Goal: Task Accomplishment & Management: Complete application form

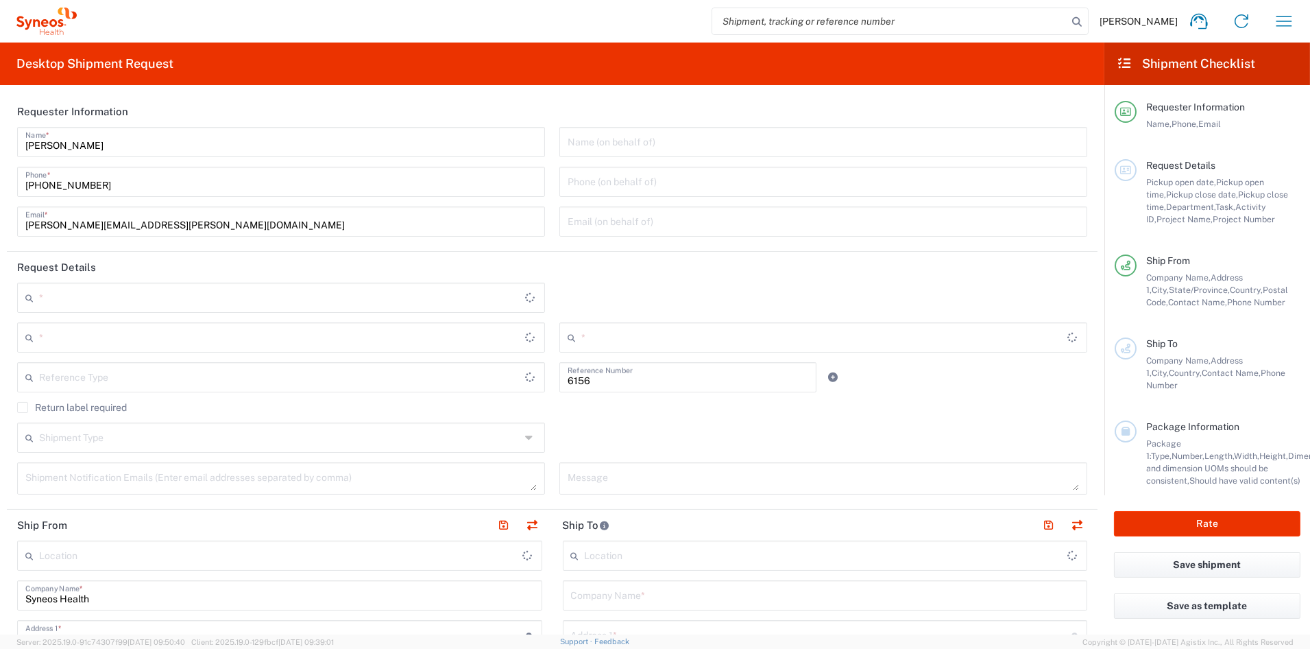
type input "Department"
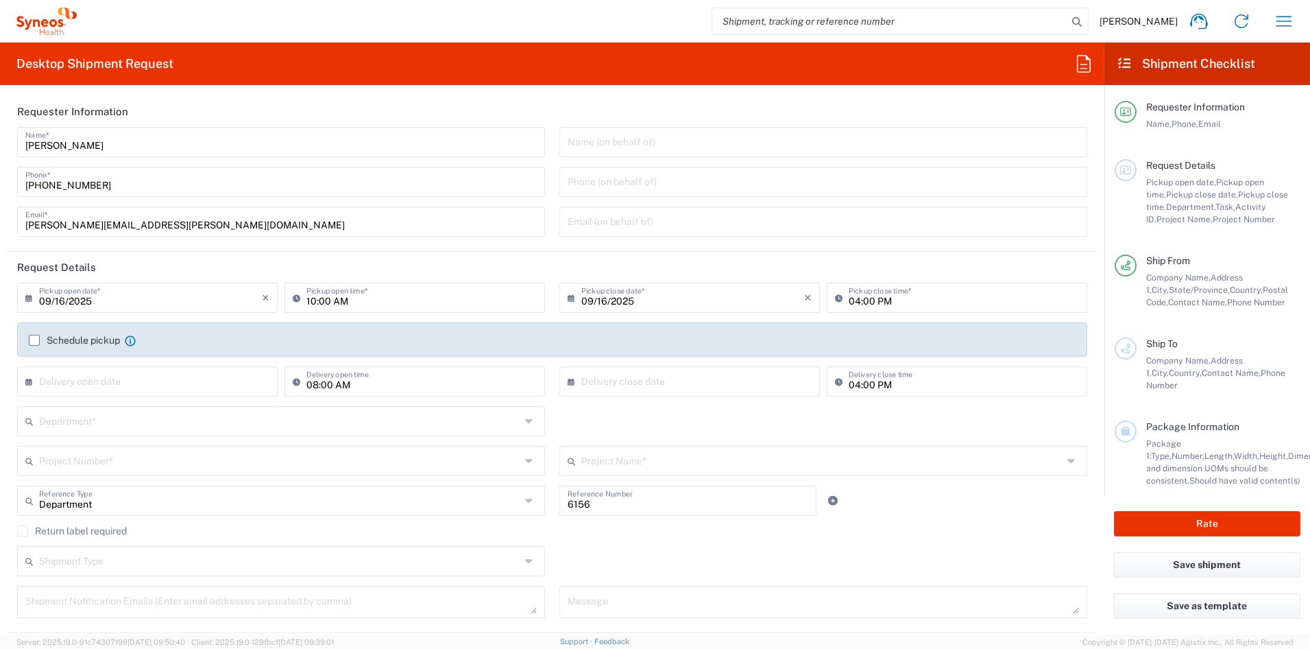
type input "United States"
type input "Ohio"
type input "Syneos Health Communications-Westerville OH"
drag, startPoint x: 182, startPoint y: 223, endPoint x: -18, endPoint y: 222, distance: 200.2
click at [0, 222] on html "John Popp Home Shipment estimator Shipment tracking Desktop shipment request My…" at bounding box center [655, 324] width 1310 height 649
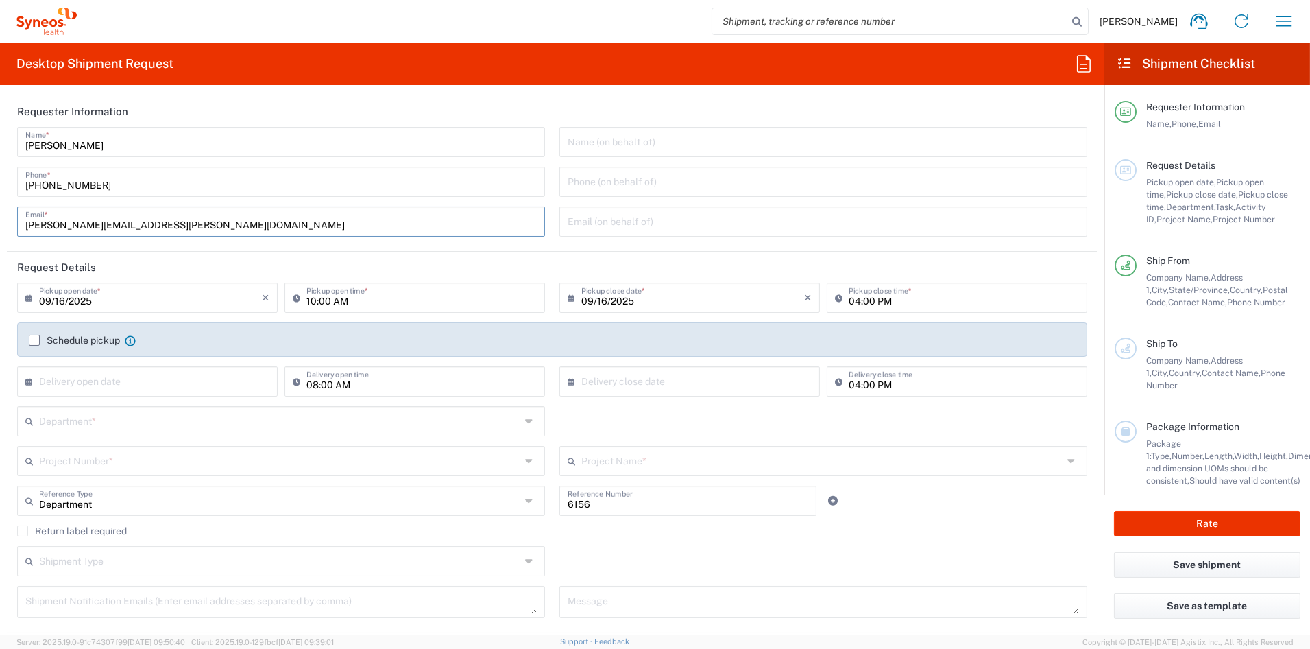
paste input "melissa.storer"
type input "melissa.storer@syneoshealth.com"
click at [368, 267] on header "Request Details" at bounding box center [552, 267] width 1091 height 31
click at [99, 425] on input "text" at bounding box center [280, 420] width 482 height 24
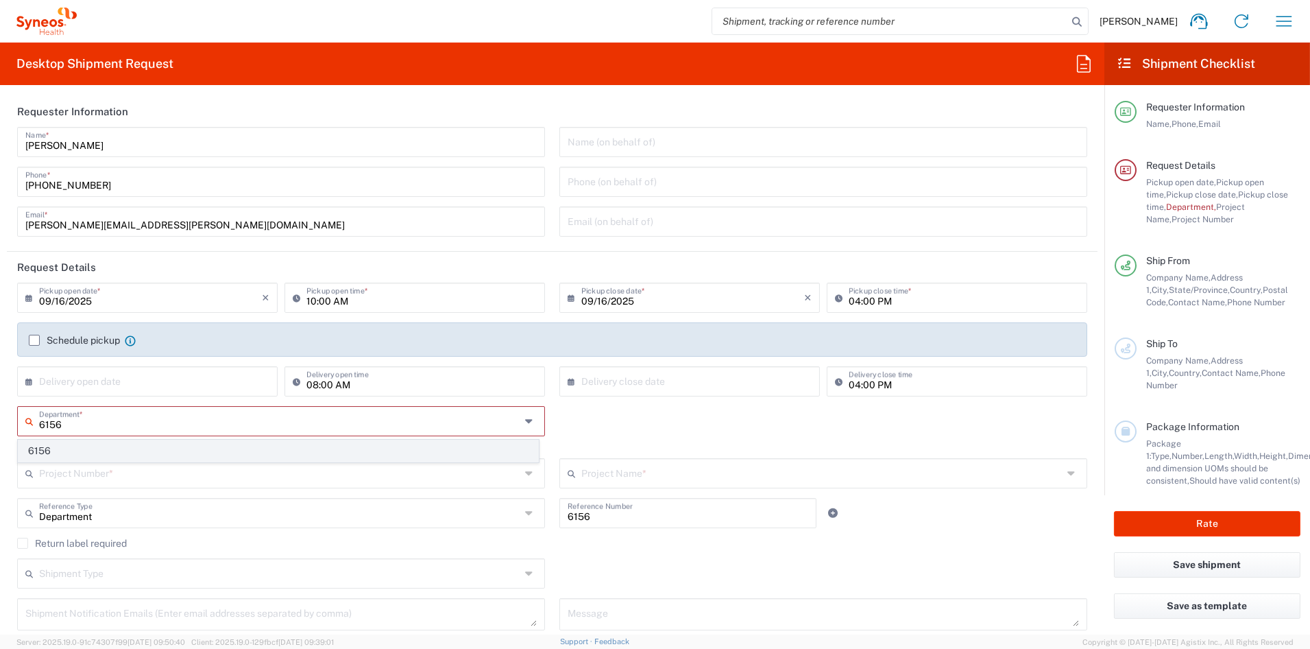
type input "6156"
click at [83, 449] on span "6156" at bounding box center [279, 450] width 520 height 21
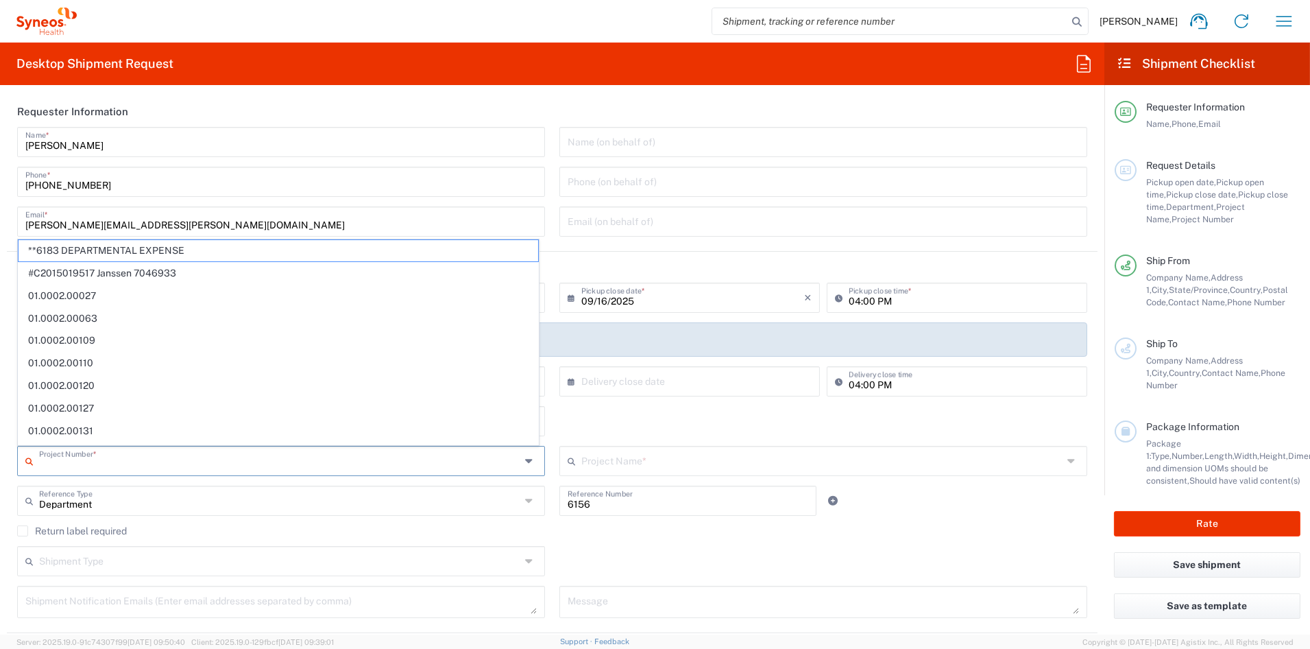
click at [111, 463] on input "text" at bounding box center [280, 460] width 482 height 24
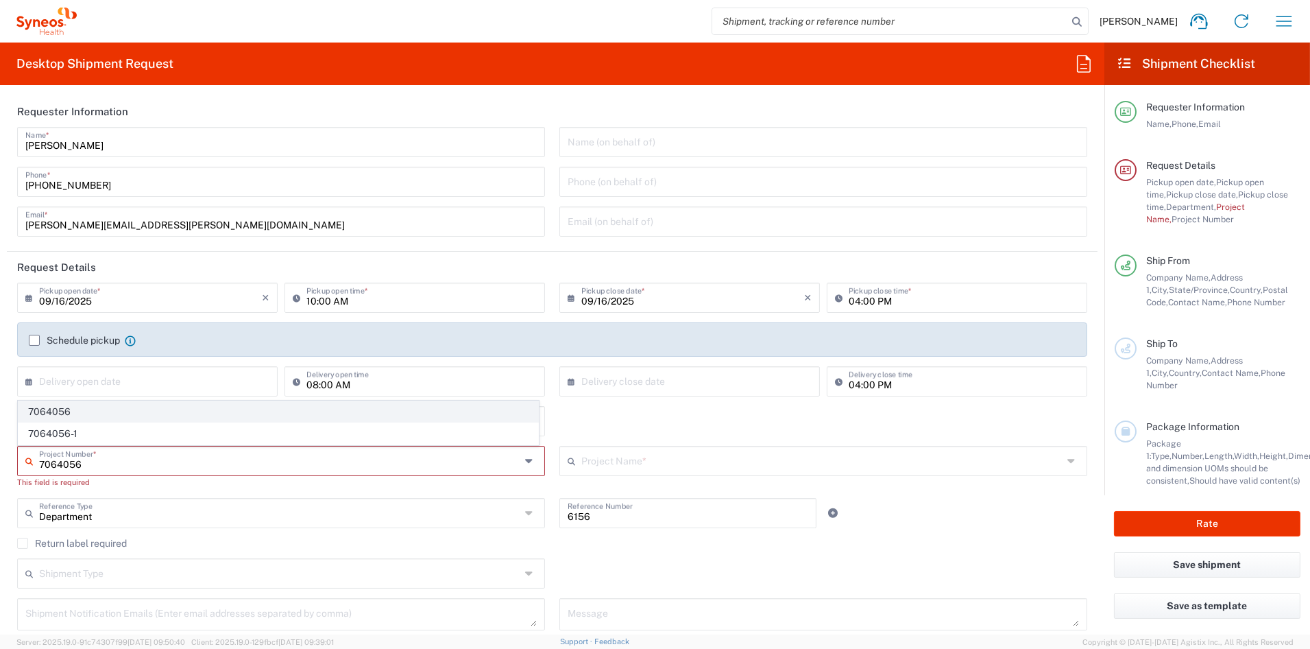
type input "7064056"
click at [60, 410] on span "7064056" at bounding box center [279, 411] width 520 height 21
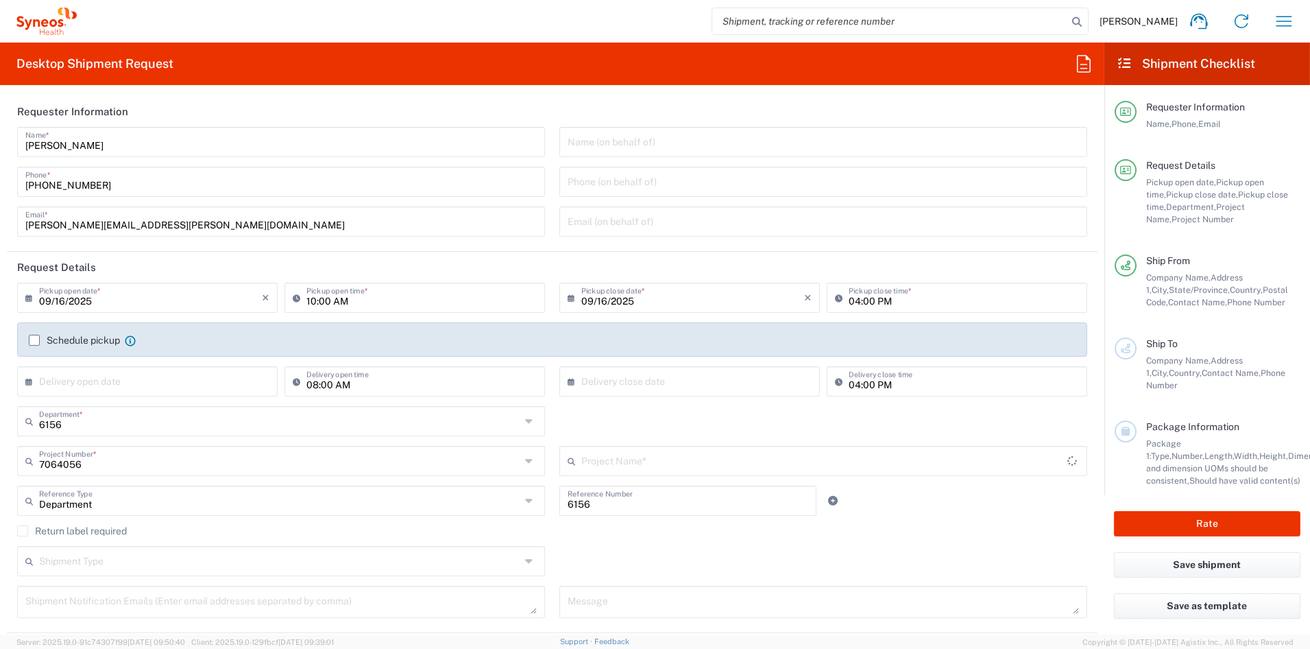
type input "Arvinas 7064056"
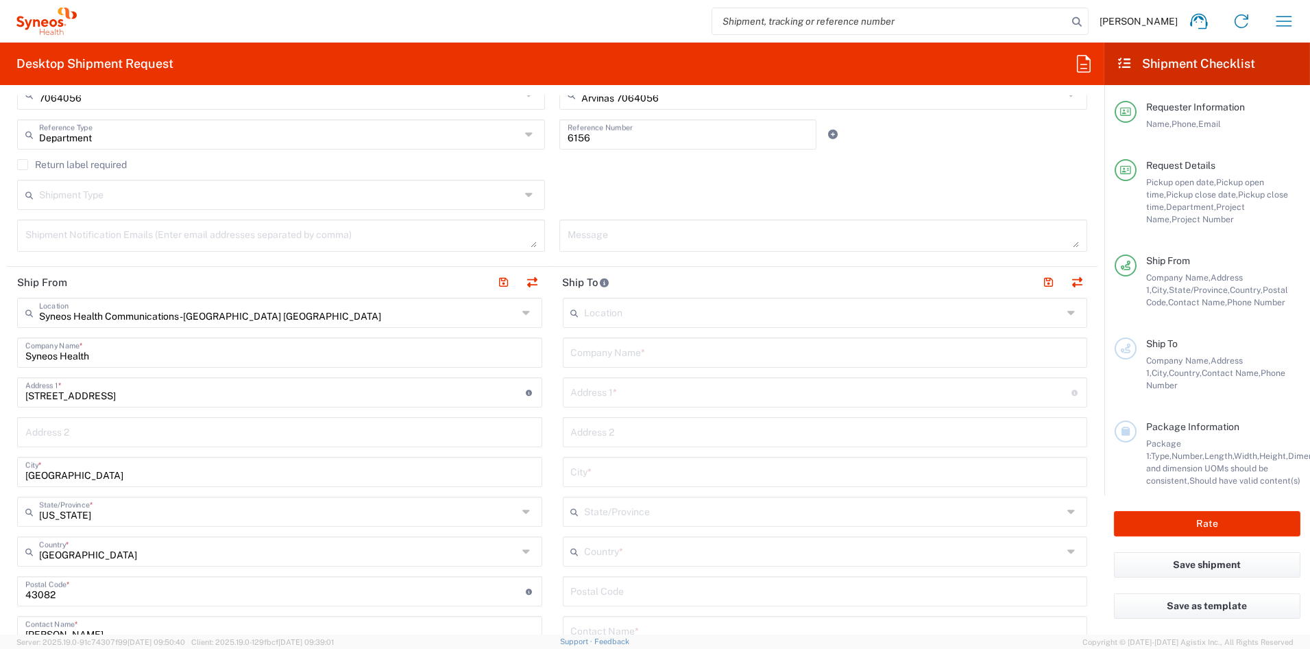
scroll to position [374, 0]
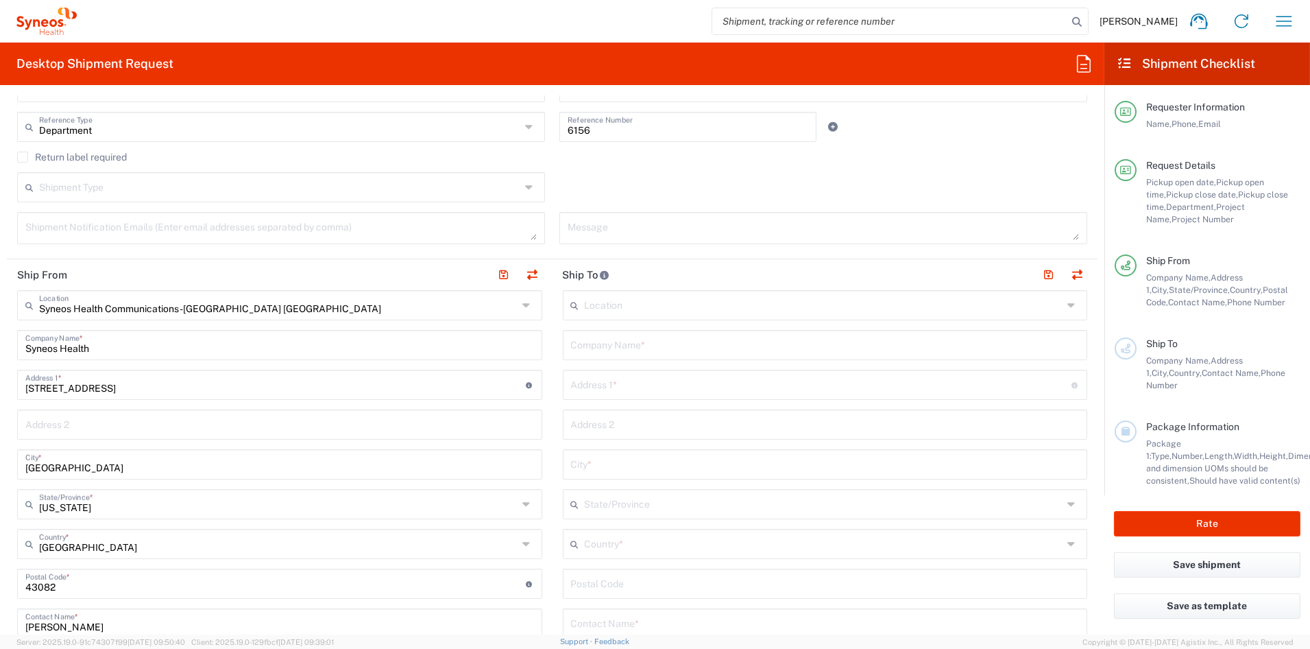
click at [629, 347] on input "text" at bounding box center [825, 344] width 509 height 24
paste input "The START Center for Cancer Care - San Antonio"
type input "The START Center for Cancer Care - San Antonio"
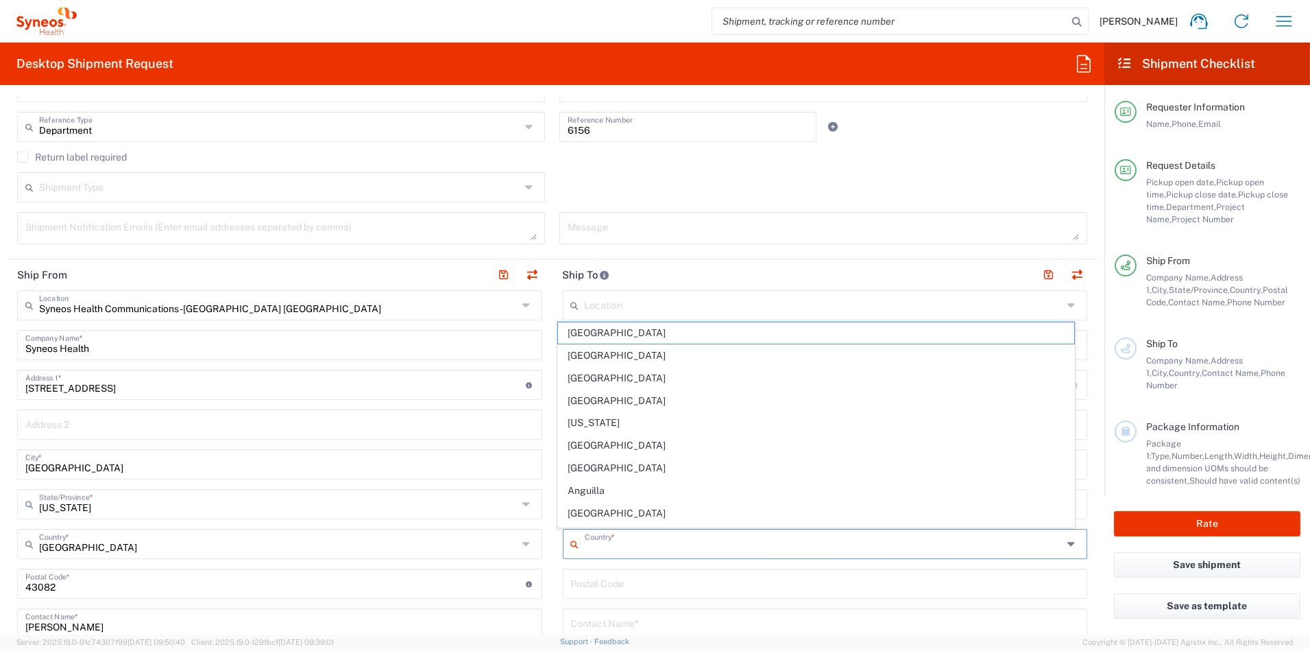
click at [652, 542] on input "text" at bounding box center [824, 543] width 479 height 24
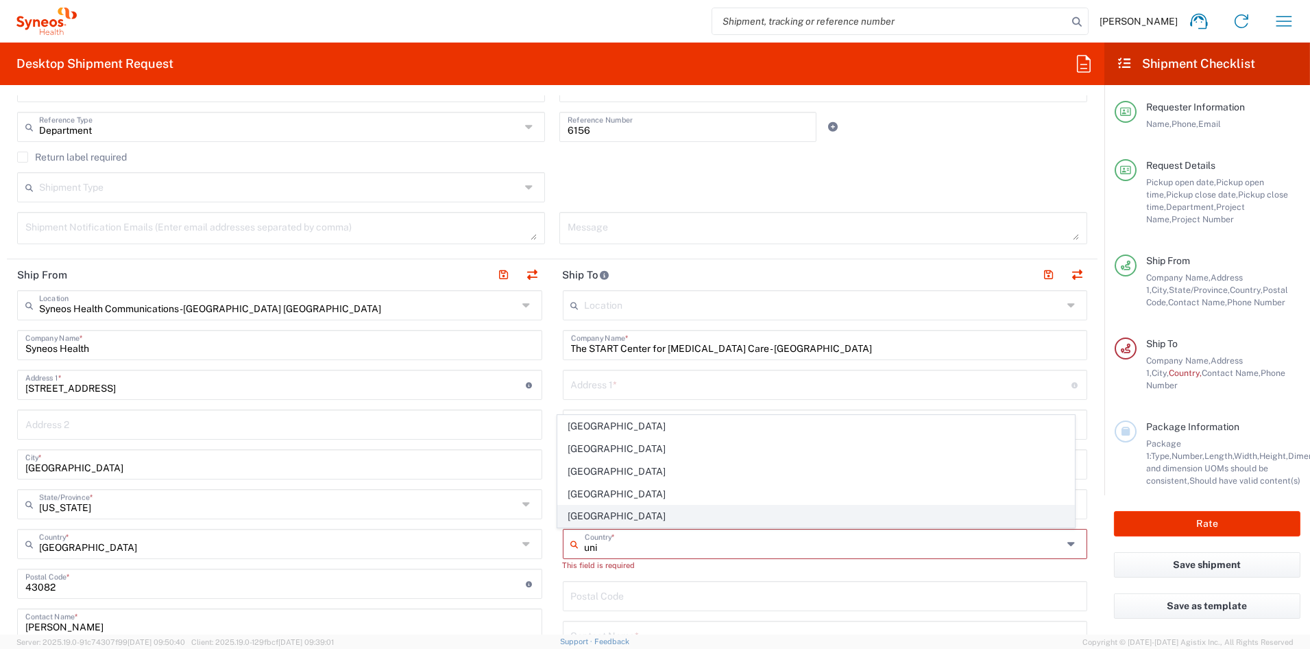
click at [581, 514] on span "United States" at bounding box center [816, 515] width 516 height 21
type input "United States"
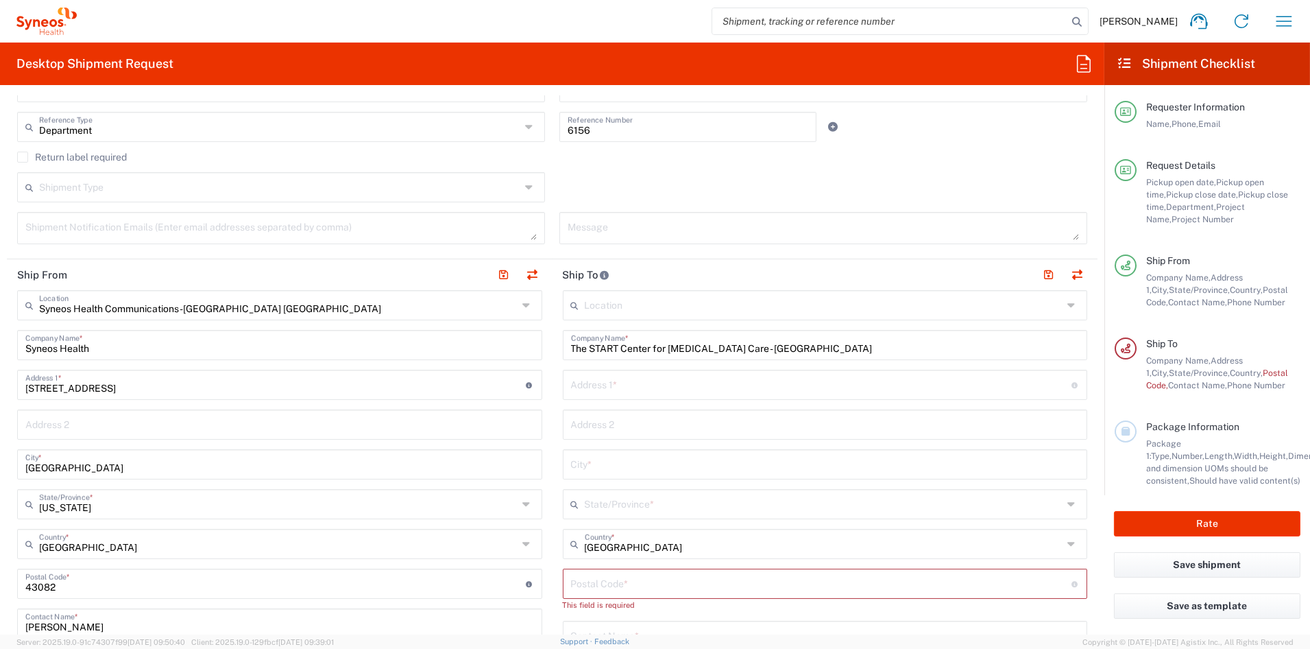
scroll to position [364, 0]
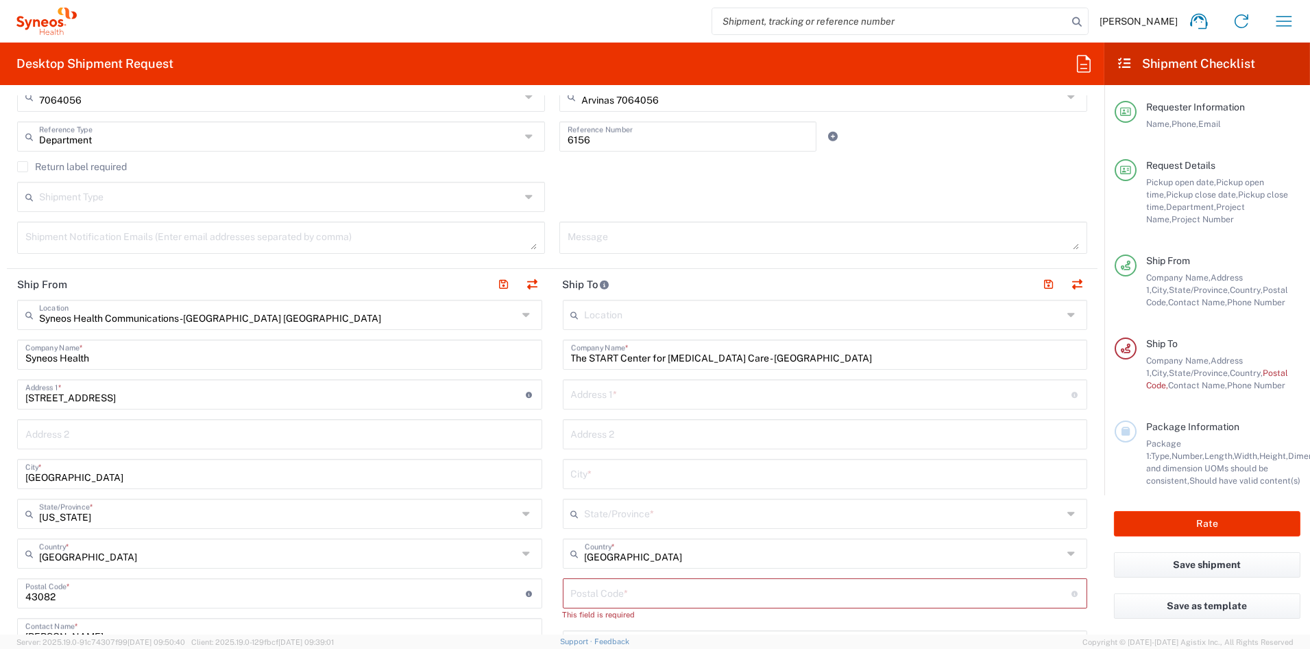
click at [594, 393] on input "text" at bounding box center [821, 393] width 501 height 24
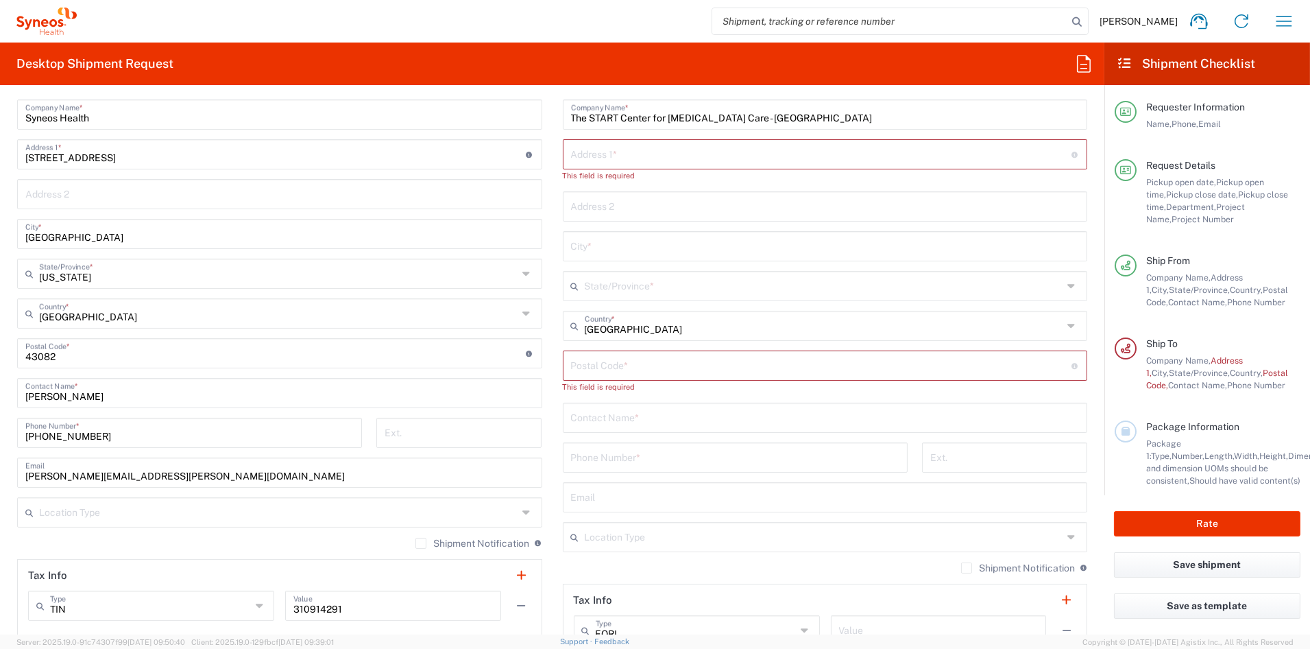
scroll to position [605, 0]
click at [624, 413] on input "text" at bounding box center [825, 416] width 509 height 24
paste input "Amita Patnaik"
type input "Amita Patnaik"
click at [617, 457] on input "tel" at bounding box center [735, 456] width 328 height 24
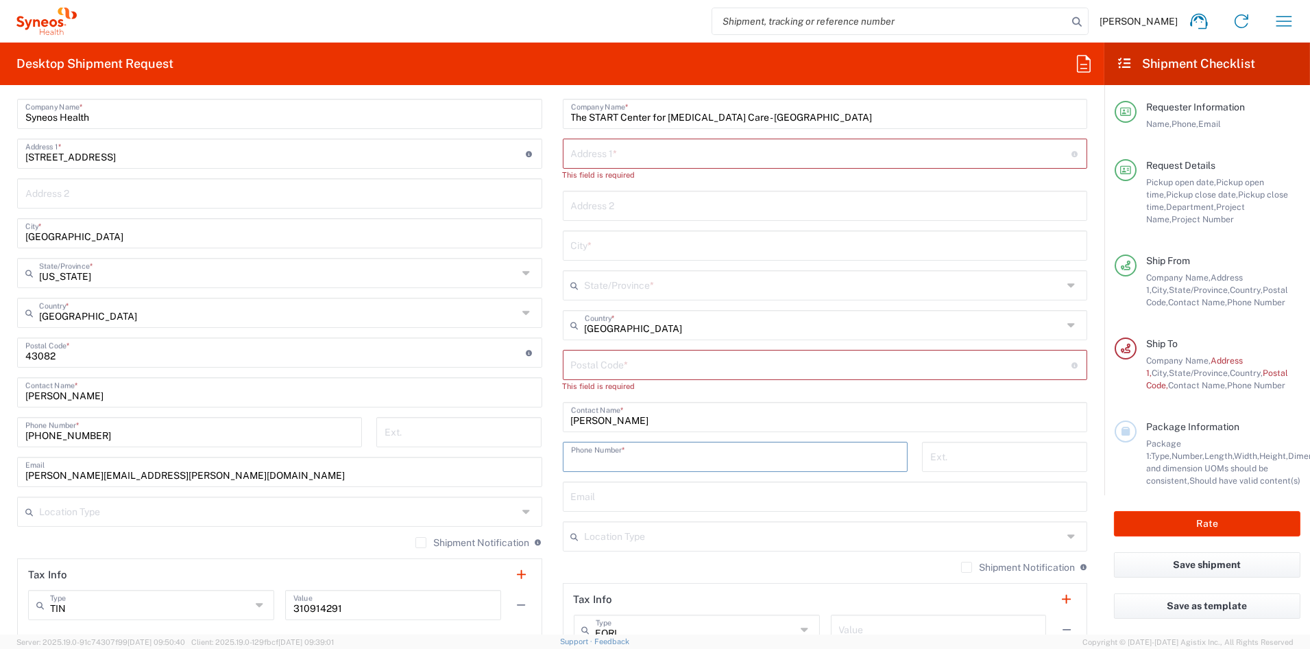
click at [617, 457] on input "tel" at bounding box center [735, 456] width 328 height 24
paste input "210-593-5258"
click at [606, 460] on input "210-593-5258" at bounding box center [735, 456] width 328 height 24
type input "2105935258"
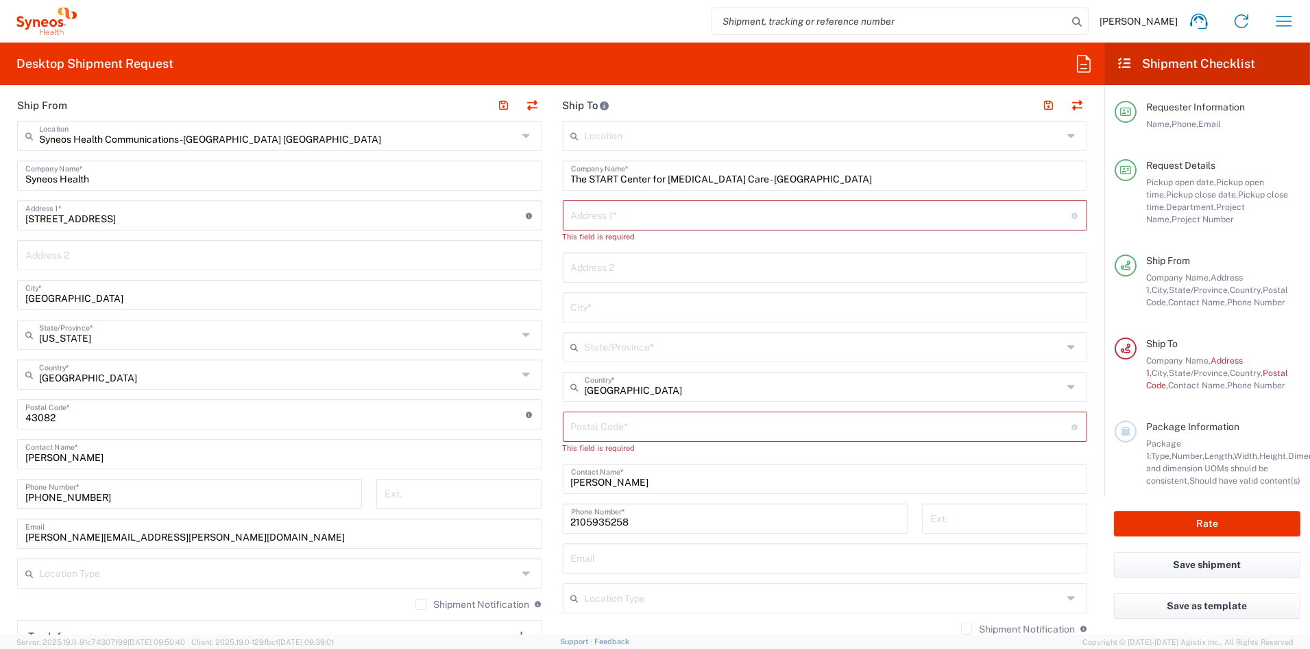
scroll to position [536, 0]
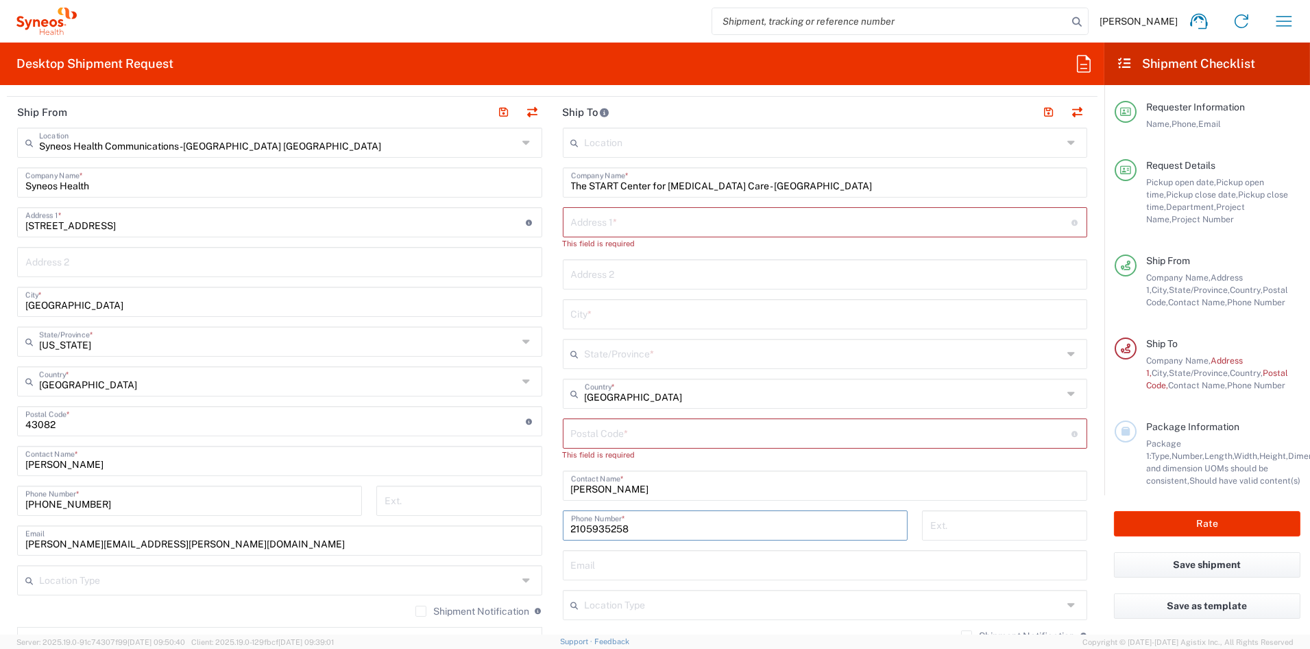
click at [627, 217] on input "text" at bounding box center [821, 221] width 501 height 24
paste input "4383 Medical Dr."
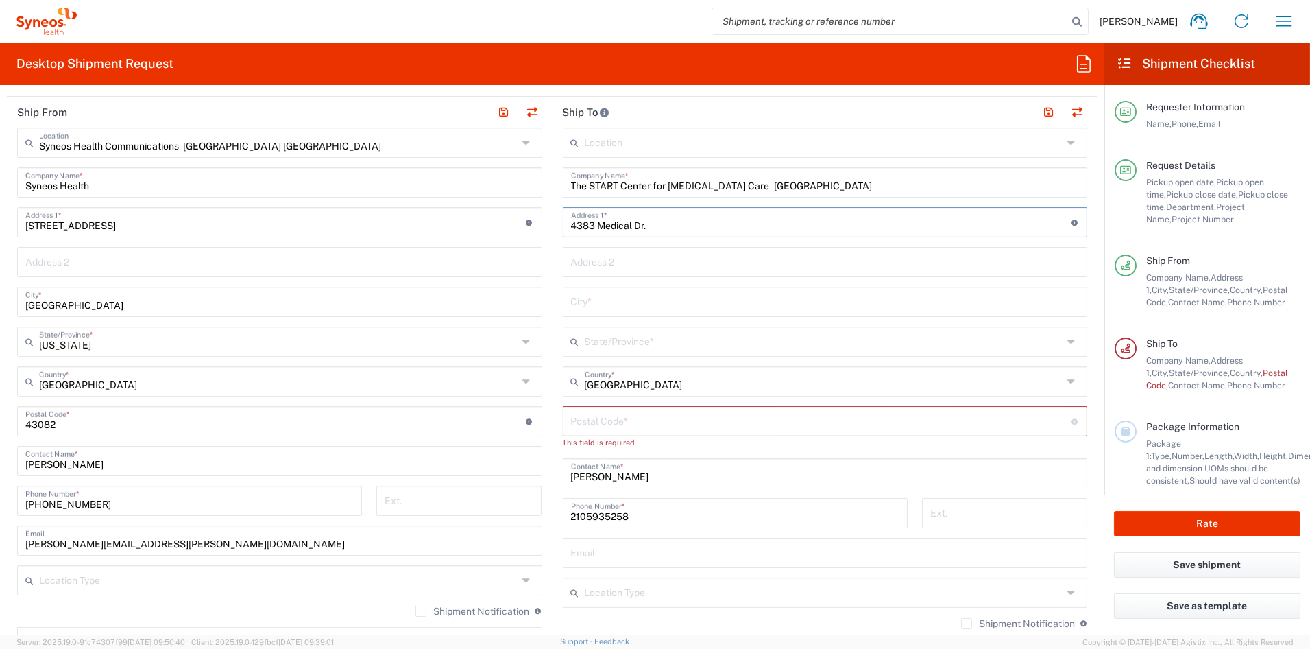
type input "4383 Medical Dr."
click at [652, 263] on input "text" at bounding box center [825, 261] width 509 height 24
click at [651, 263] on input "text" at bounding box center [825, 261] width 509 height 24
paste input "Suite 4026"
type input "Suite 4026"
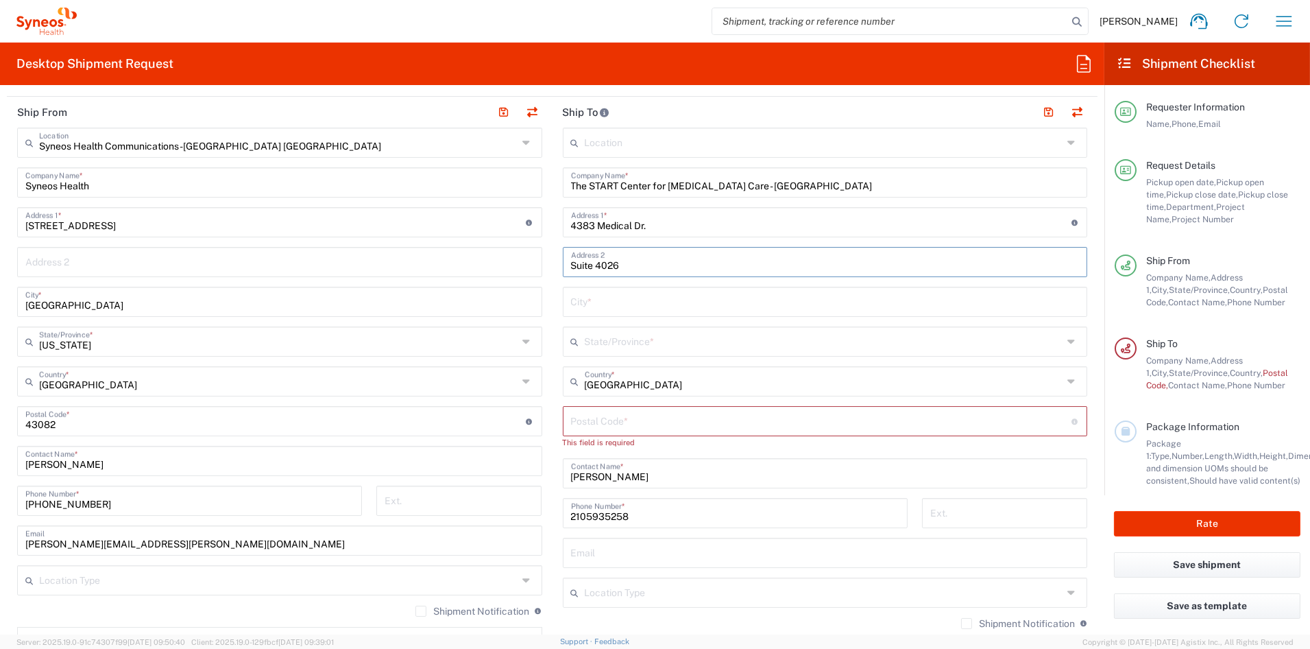
click at [639, 304] on input "text" at bounding box center [825, 301] width 509 height 24
paste input "San Antonio"
type input "San Antonio"
click at [628, 344] on input "text" at bounding box center [824, 340] width 479 height 24
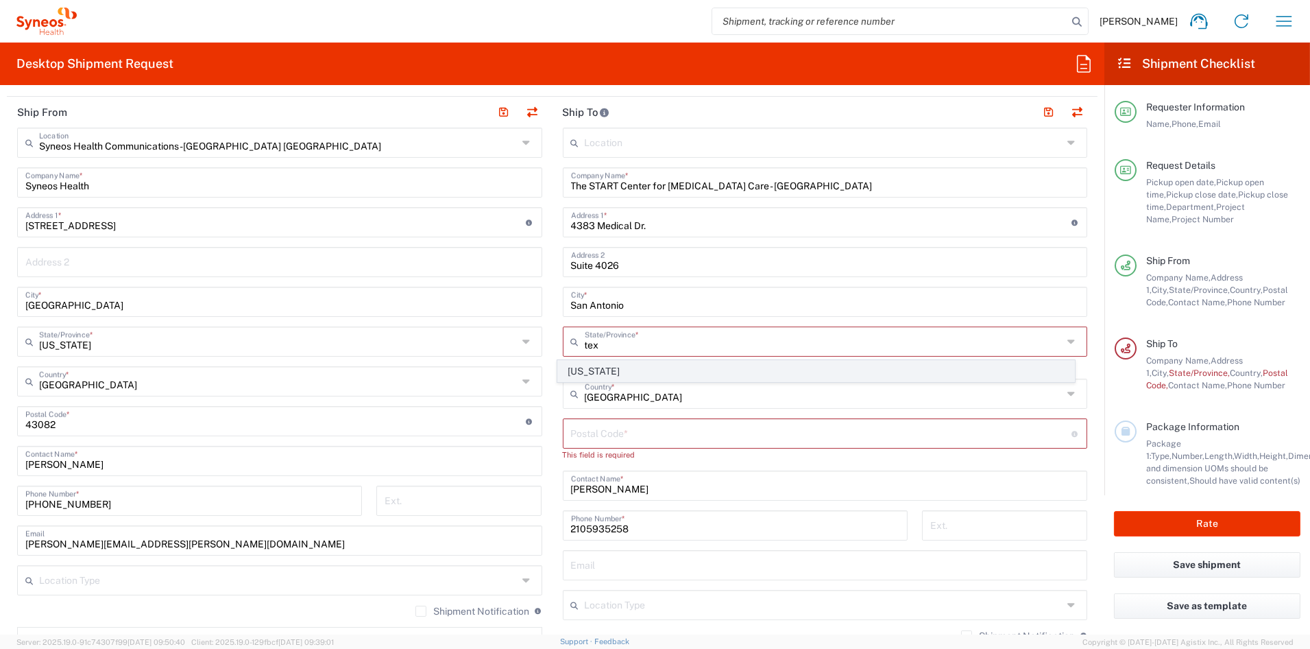
click at [588, 375] on span "Texas" at bounding box center [816, 371] width 516 height 21
type input "Texas"
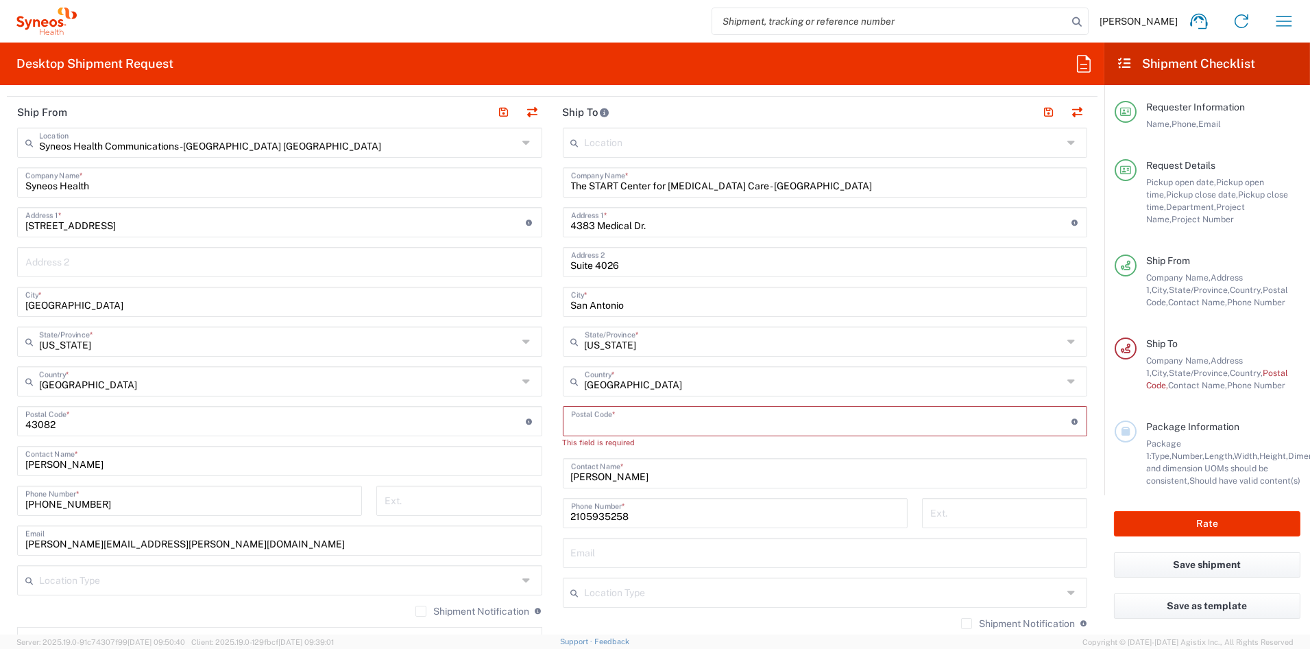
click at [607, 416] on input "undefined" at bounding box center [821, 420] width 501 height 24
paste input "78229"
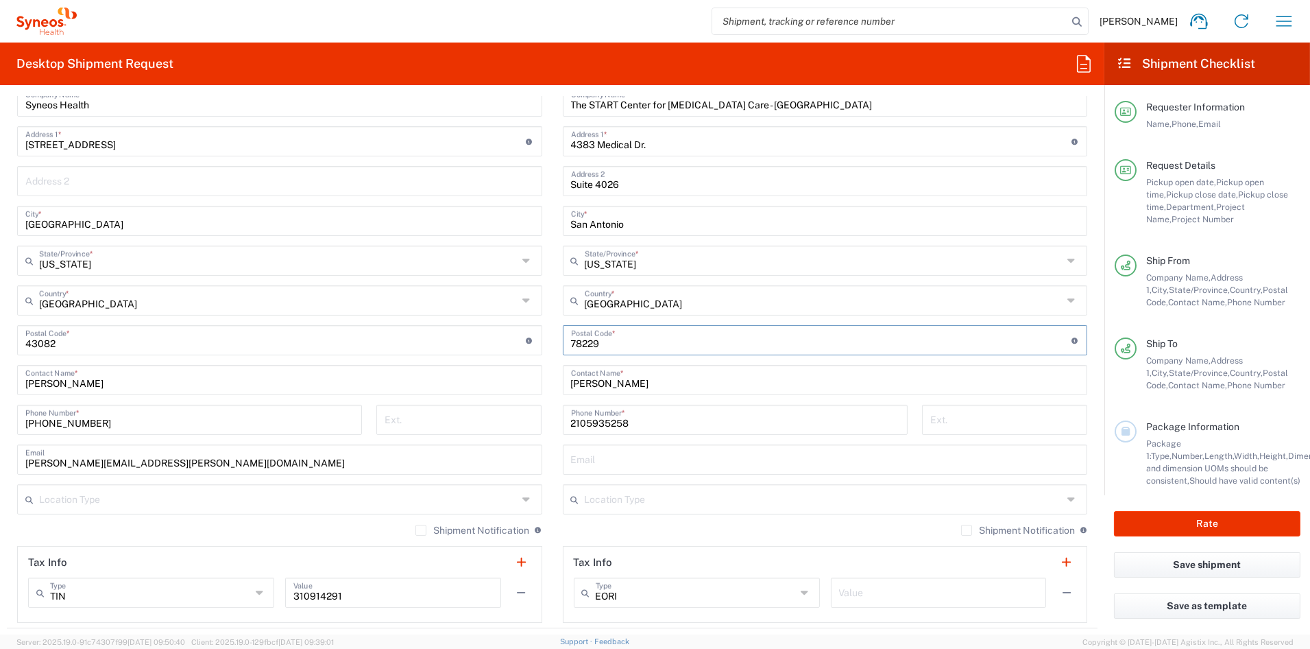
scroll to position [618, 0]
type input "78229"
click at [617, 504] on input "text" at bounding box center [824, 497] width 479 height 24
click at [623, 531] on span "Business (General)" at bounding box center [816, 526] width 516 height 21
type input "Business (General)"
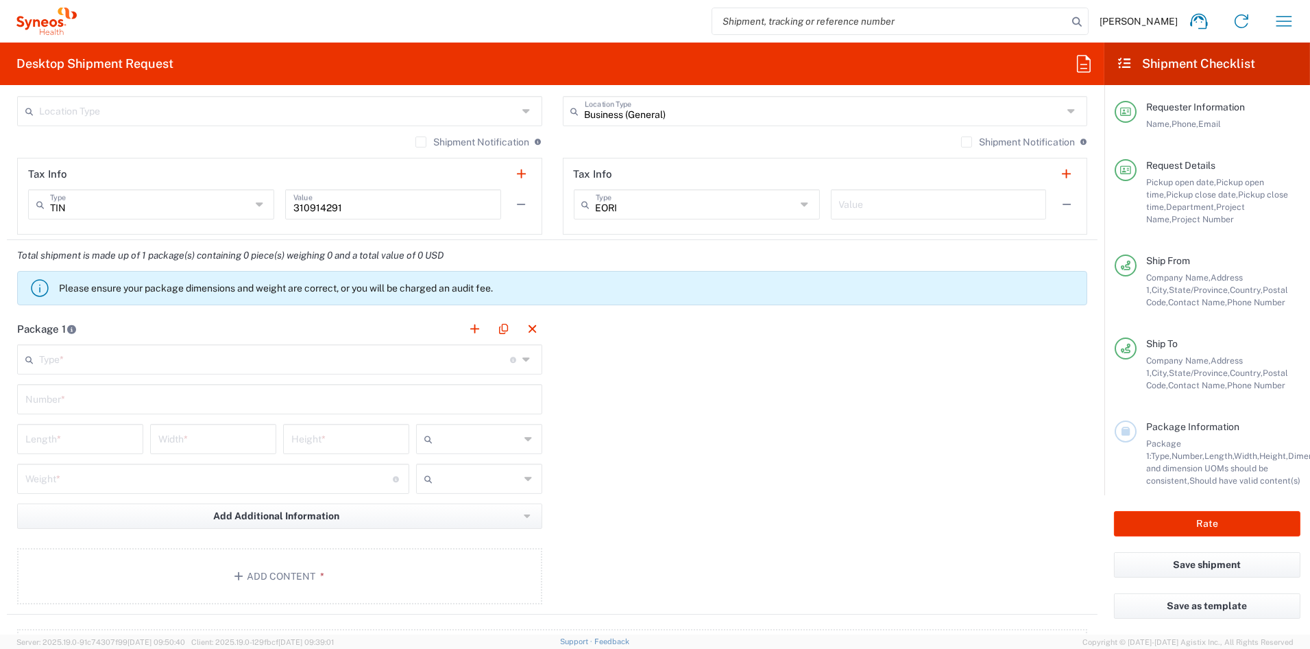
scroll to position [1008, 0]
click at [77, 356] on input "text" at bounding box center [274, 356] width 471 height 24
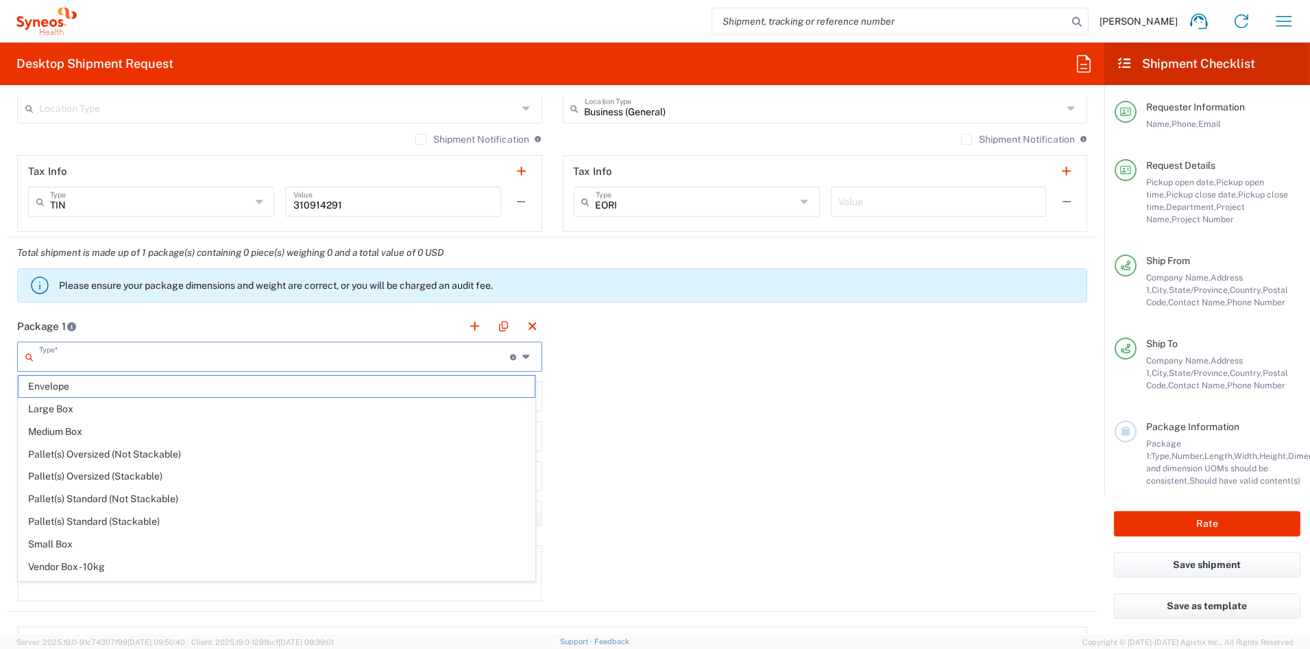
click at [70, 432] on span "Medium Box" at bounding box center [277, 431] width 516 height 21
type input "Medium Box"
type input "13"
type input "11.5"
type input "2.5"
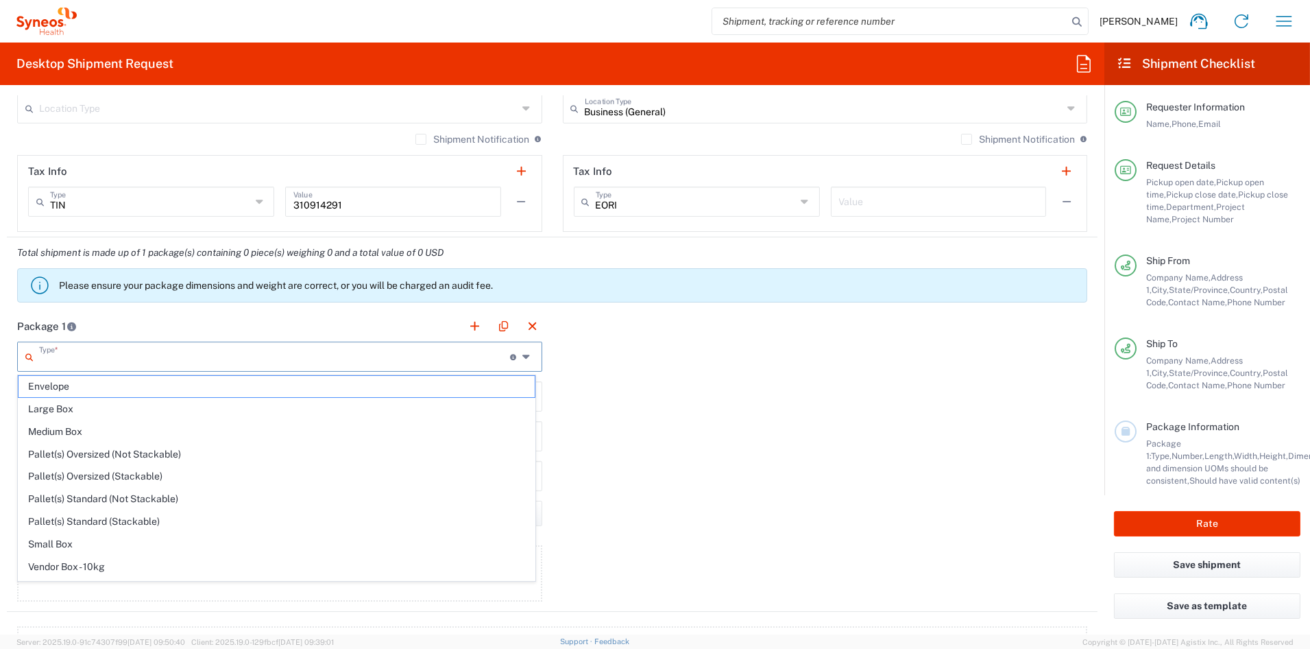
type input "in"
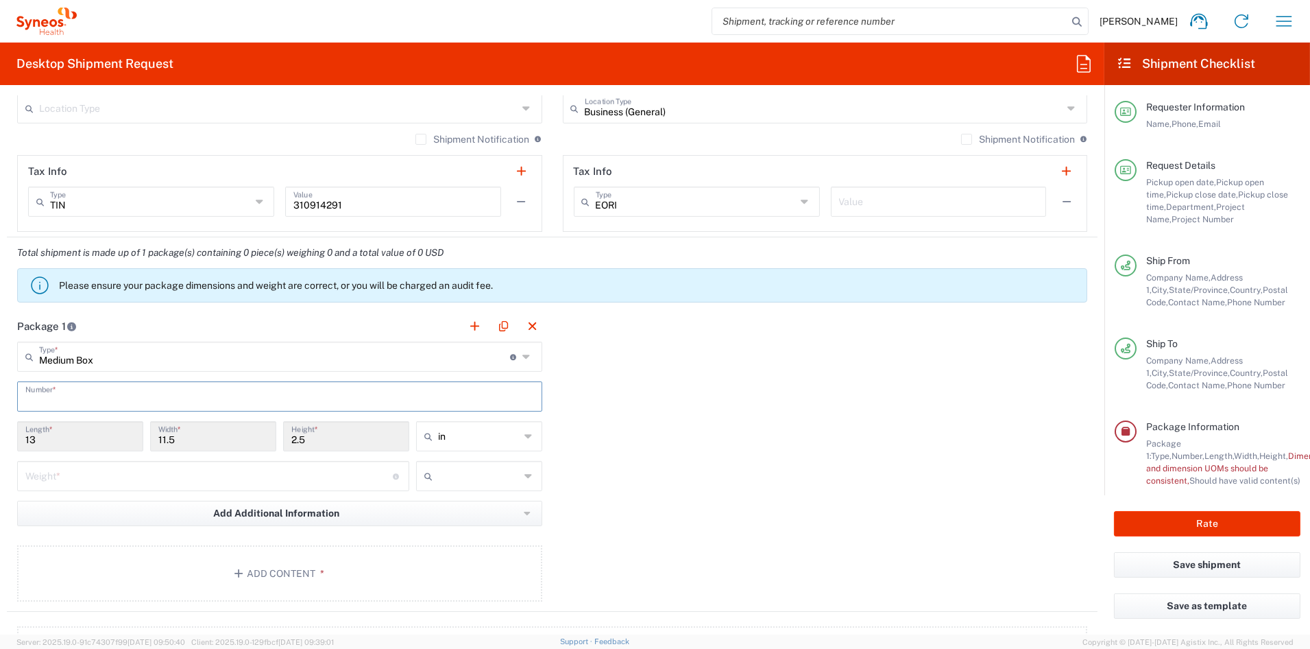
click at [64, 399] on input "text" at bounding box center [279, 395] width 509 height 24
type input "1"
click at [71, 486] on div "Weight * Total weight of package(s) in pounds or kilograms" at bounding box center [213, 476] width 392 height 30
type input "6"
click at [490, 475] on input "text" at bounding box center [479, 476] width 82 height 22
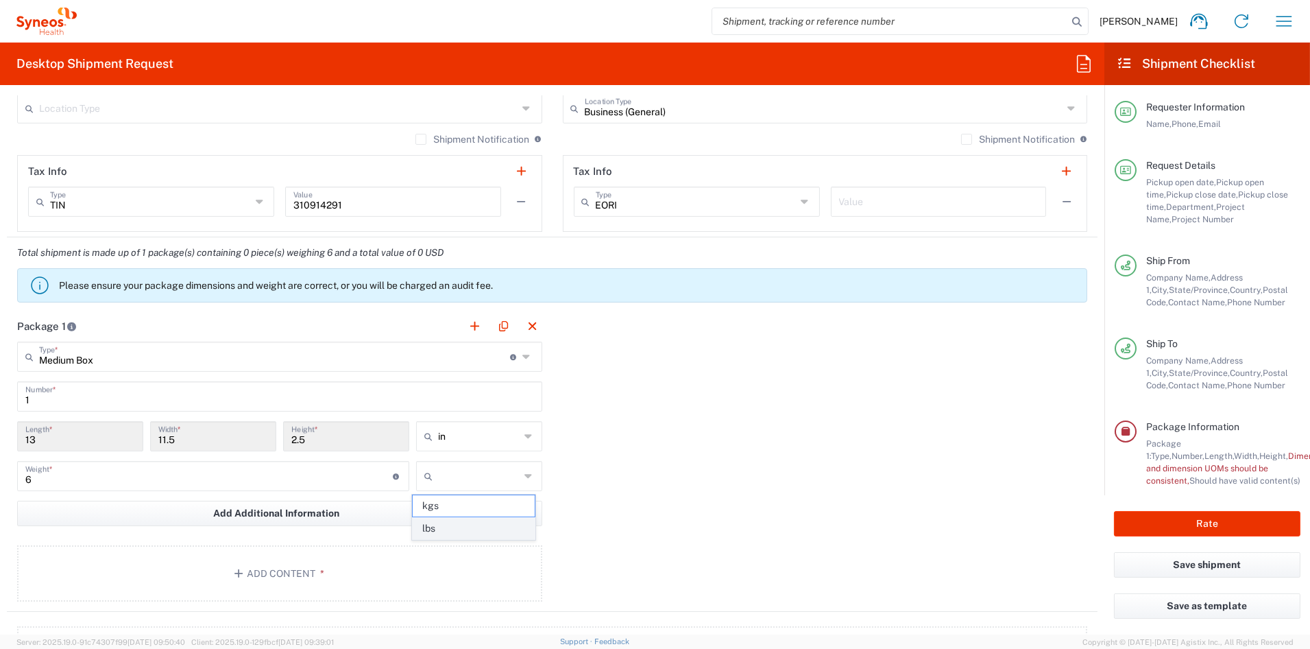
click at [464, 523] on span "lbs" at bounding box center [474, 528] width 122 height 21
type input "lbs"
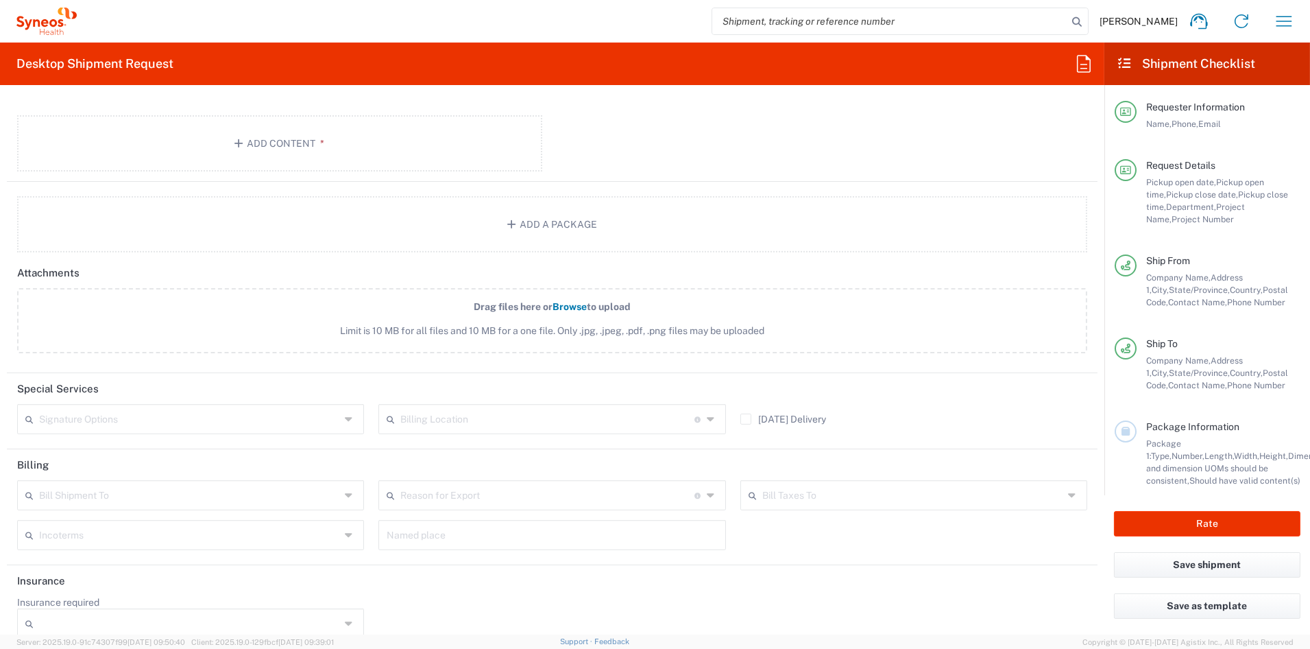
scroll to position [1454, 0]
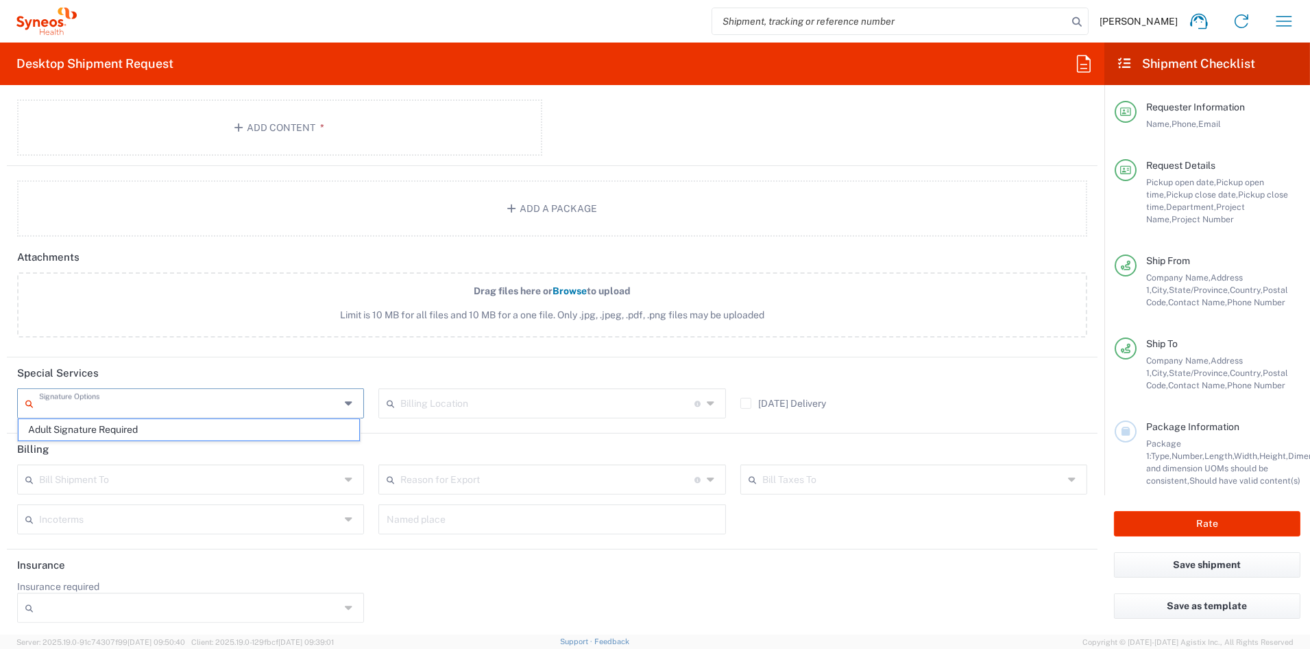
click at [72, 402] on input "text" at bounding box center [189, 402] width 301 height 24
click at [70, 432] on span "Adult Signature Required" at bounding box center [189, 429] width 341 height 21
type input "Adult Signature Required"
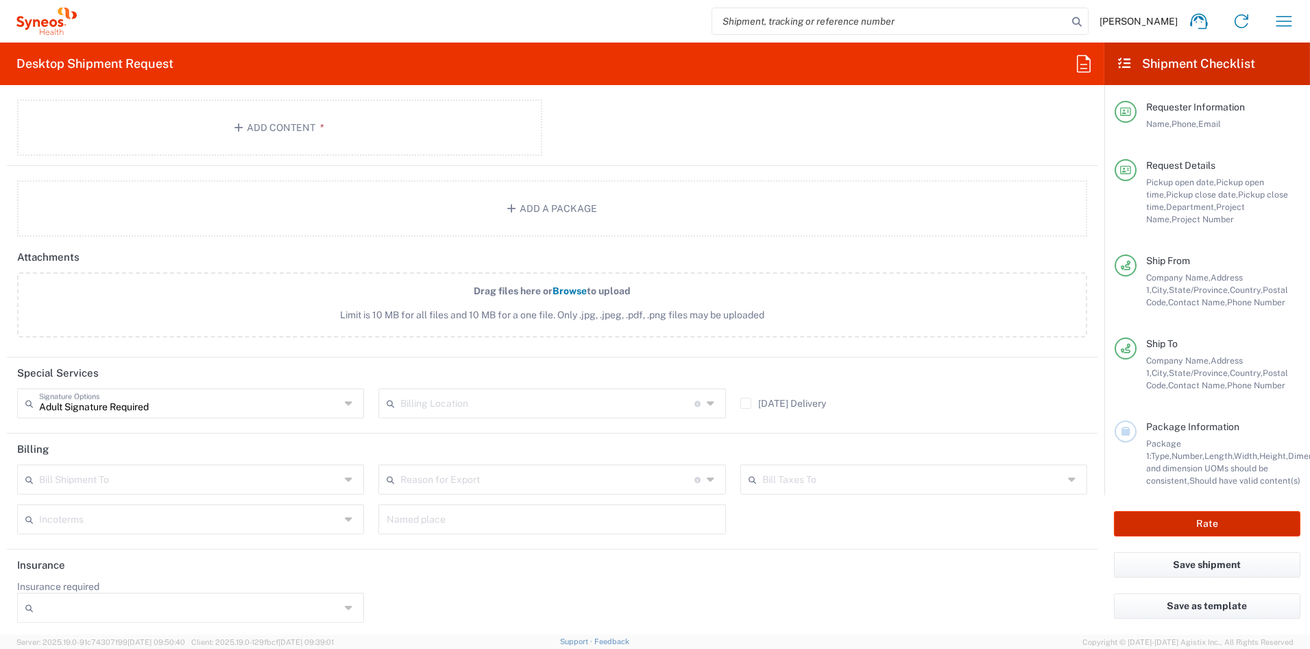
click at [1207, 520] on button "Rate" at bounding box center [1207, 523] width 186 height 25
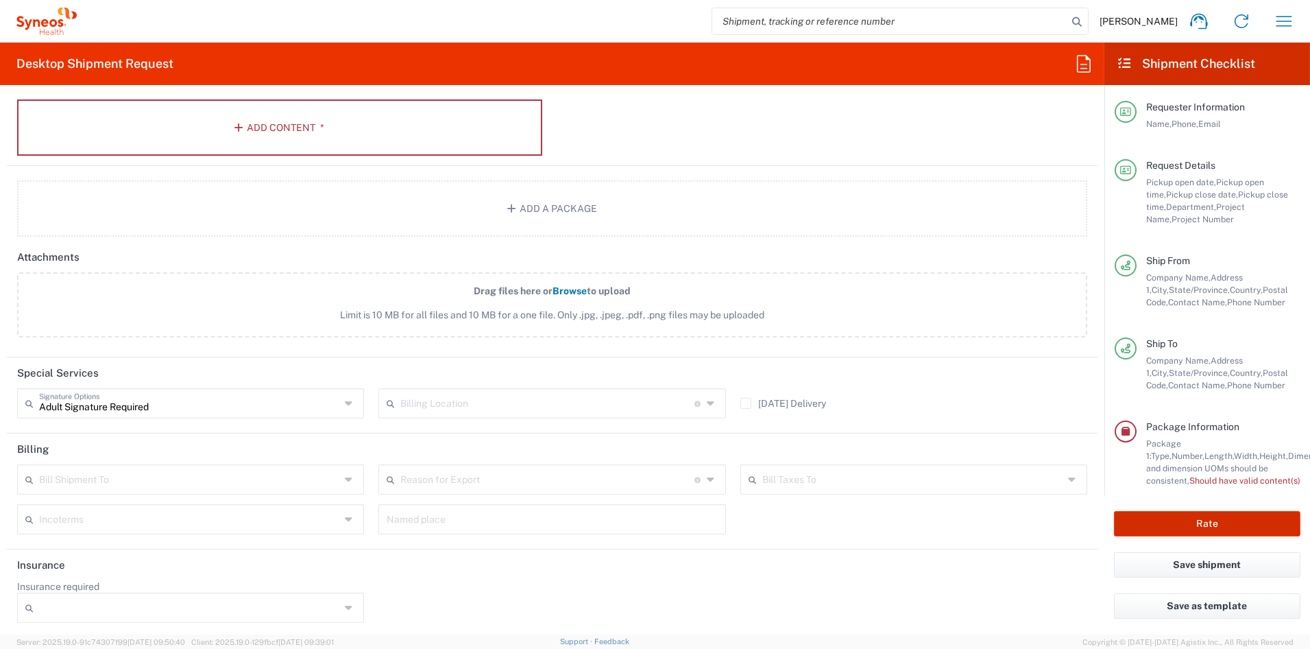
type input "7064056"
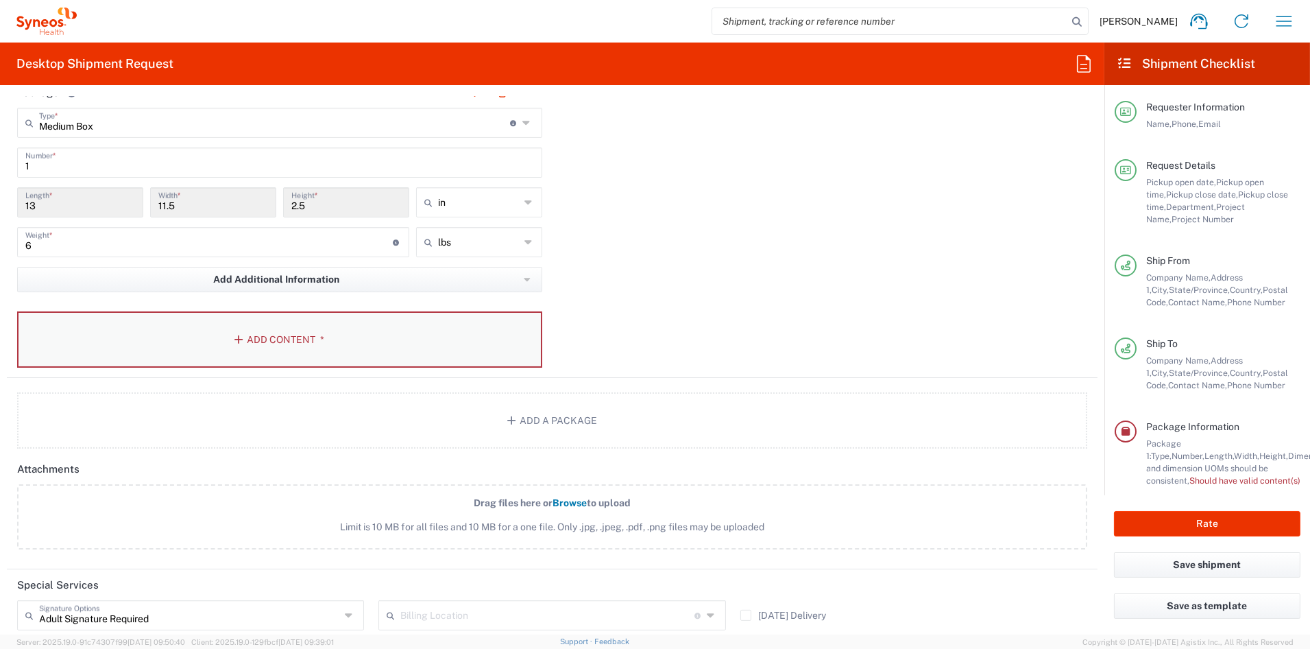
click at [218, 349] on button "Add Content *" at bounding box center [279, 339] width 525 height 56
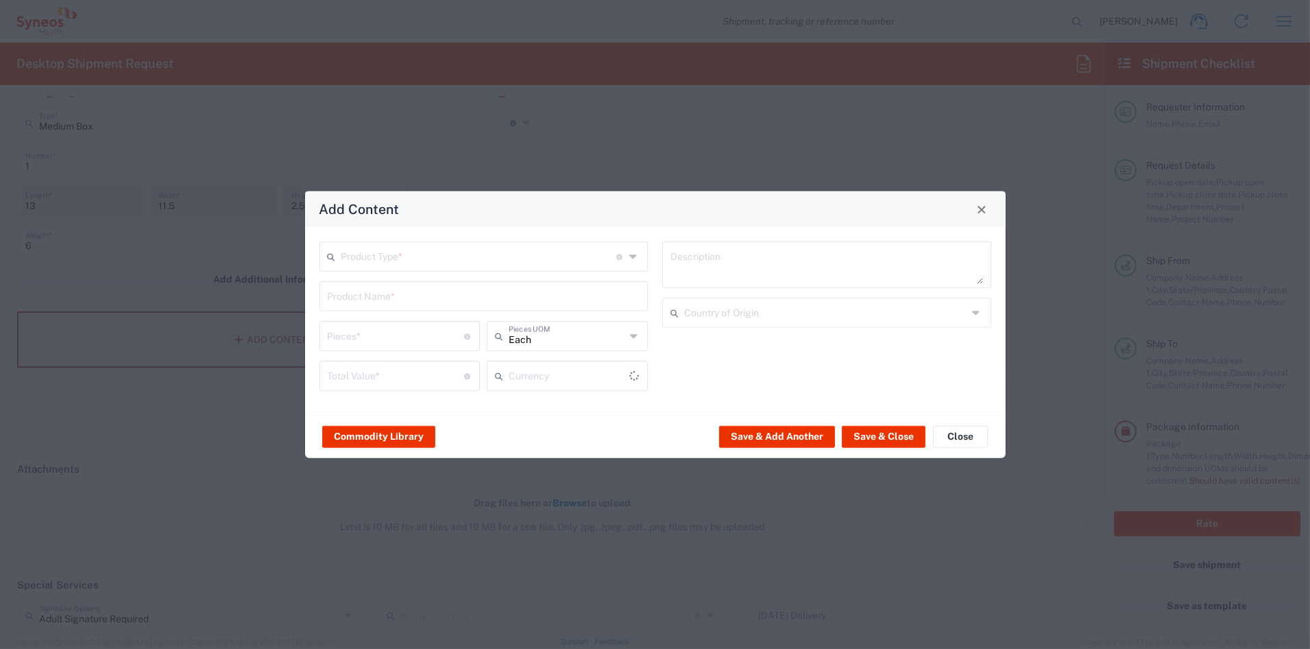
type input "US Dollar"
click at [367, 260] on input "text" at bounding box center [479, 255] width 276 height 24
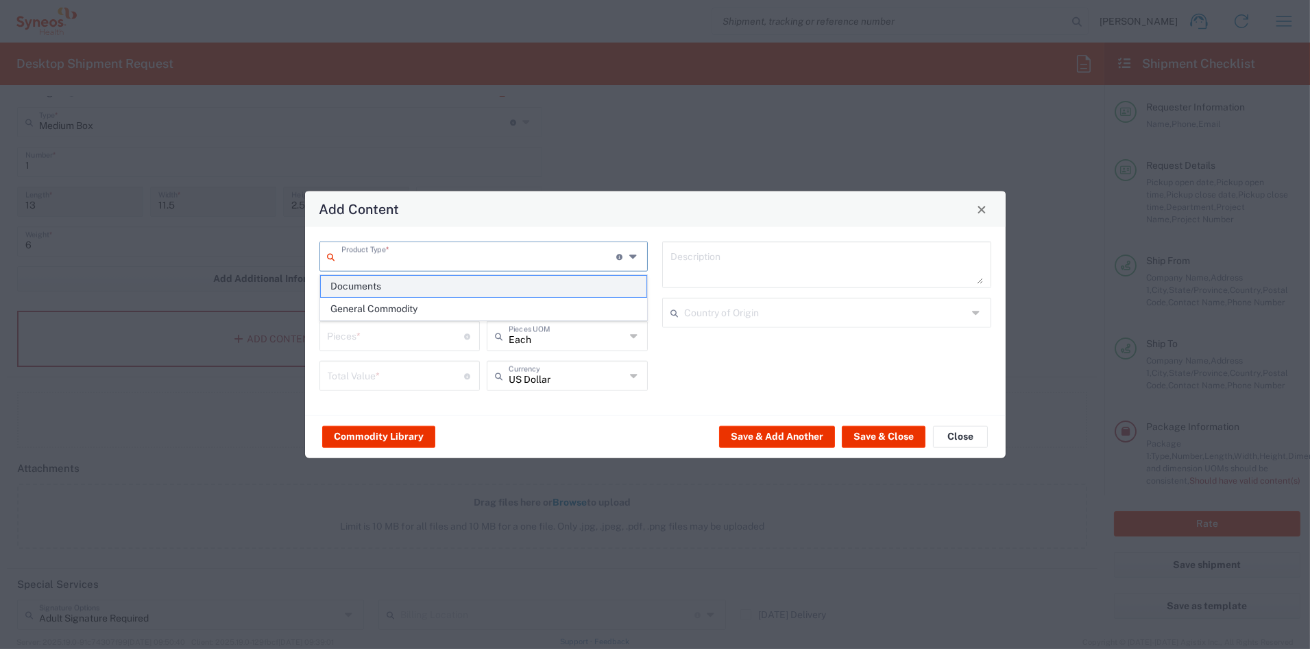
click at [365, 284] on span "Documents" at bounding box center [484, 286] width 326 height 21
type input "Documents"
type input "1"
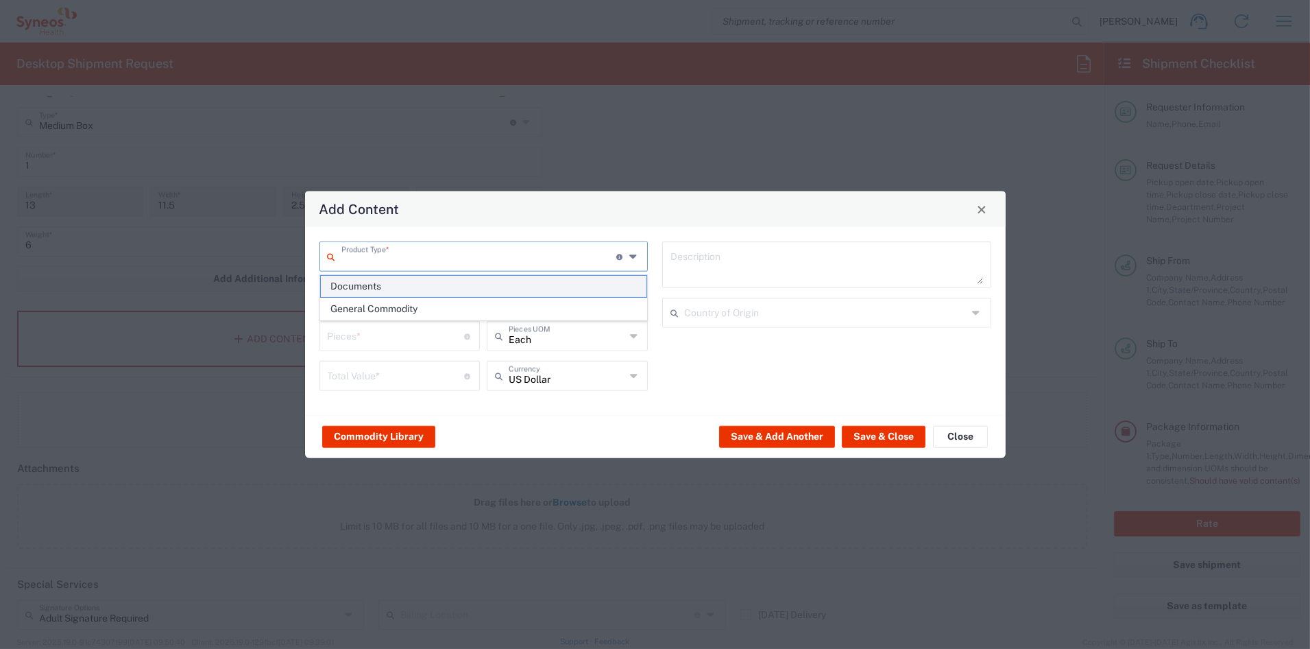
type textarea "Documents"
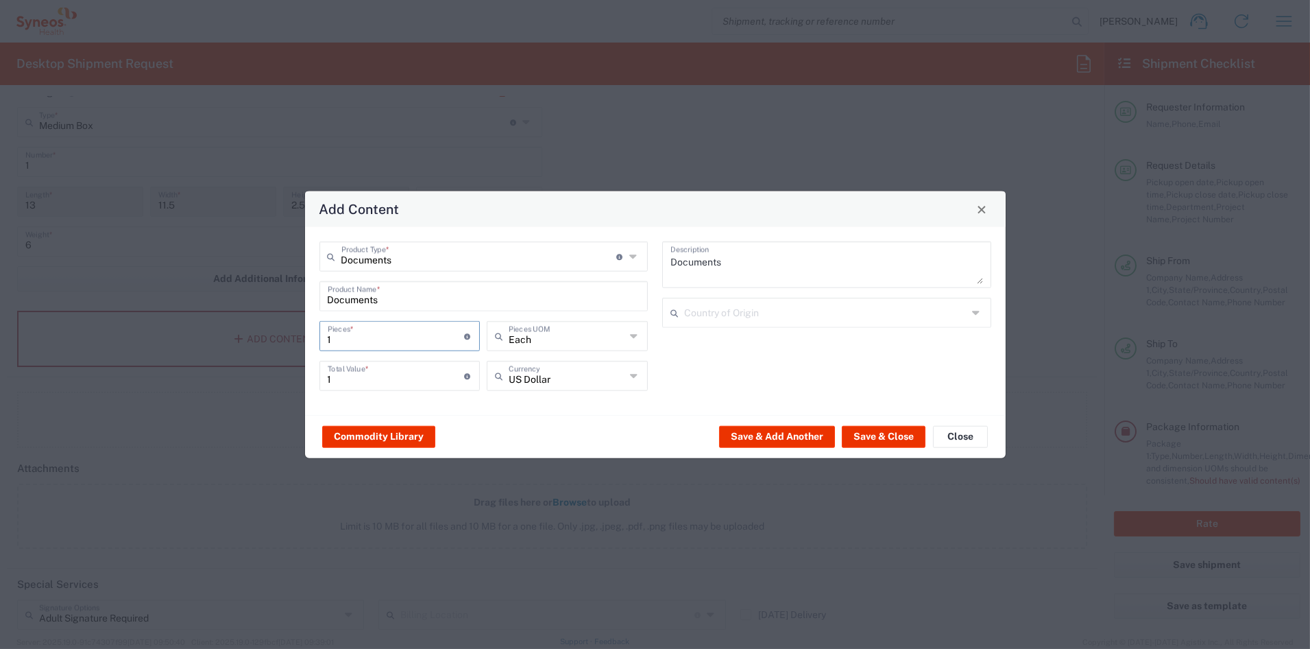
drag, startPoint x: 359, startPoint y: 341, endPoint x: 279, endPoint y: 334, distance: 79.9
click at [278, 334] on div "Add Content Documents Product Type * Document: Paper document generated interna…" at bounding box center [655, 324] width 1310 height 649
type input "2"
type input "24"
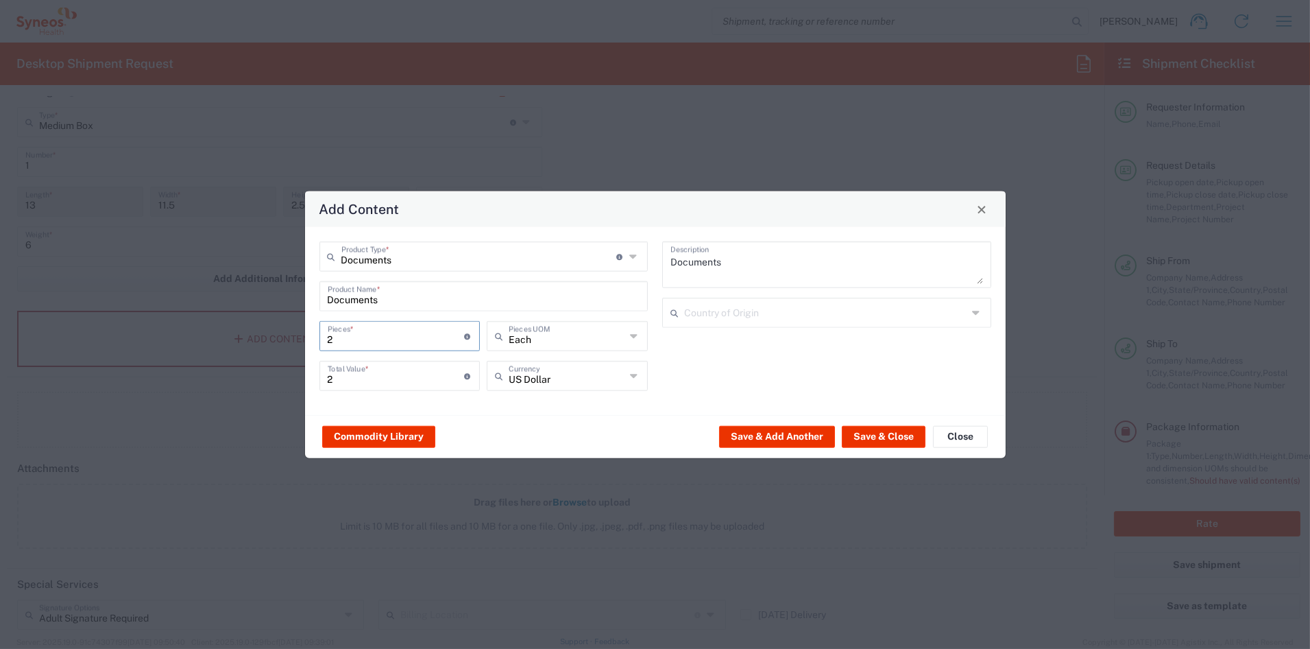
type input "24"
drag, startPoint x: 359, startPoint y: 375, endPoint x: 298, endPoint y: 374, distance: 60.3
click at [298, 375] on div "Add Content Documents Product Type * Document: Paper document generated interna…" at bounding box center [655, 324] width 1310 height 649
type input "50"
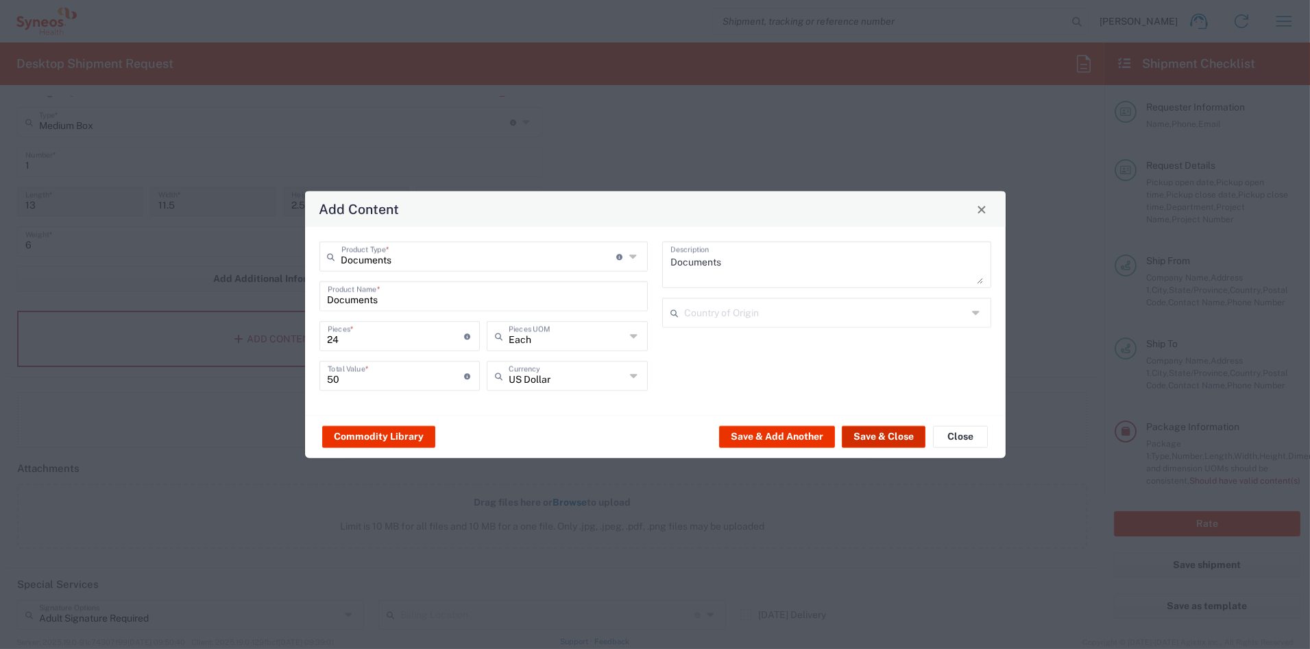
click at [882, 437] on button "Save & Close" at bounding box center [884, 436] width 84 height 22
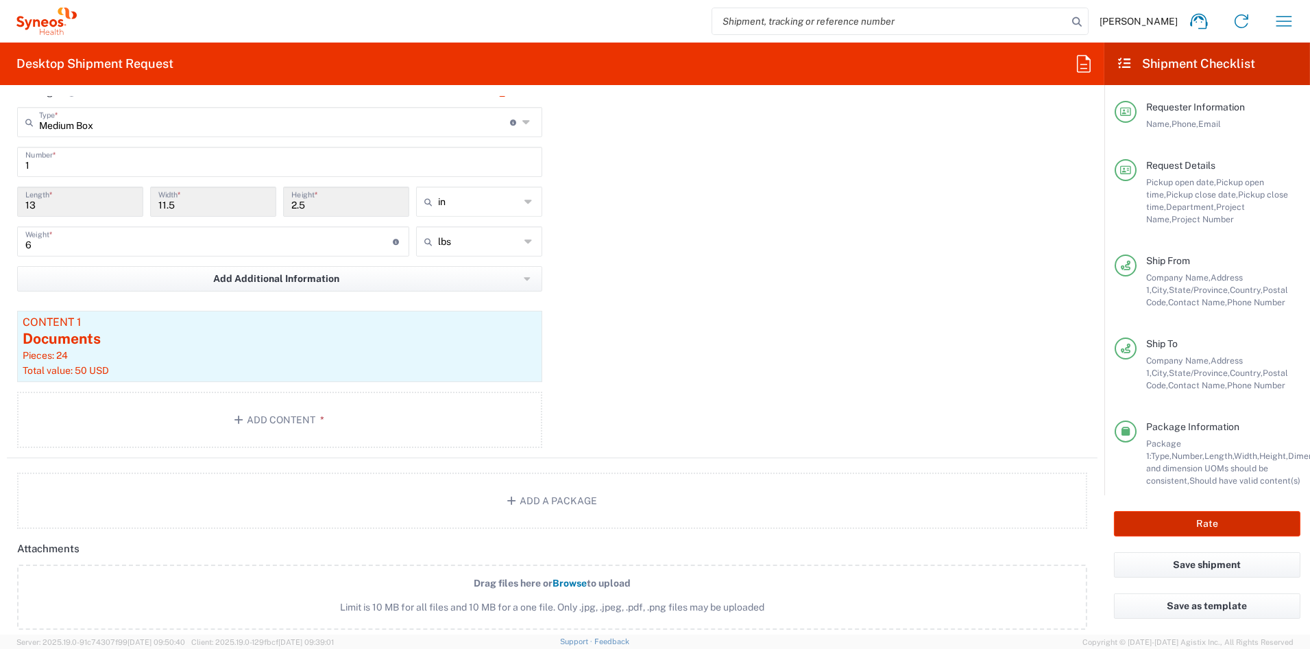
click at [1199, 520] on button "Rate" at bounding box center [1207, 523] width 186 height 25
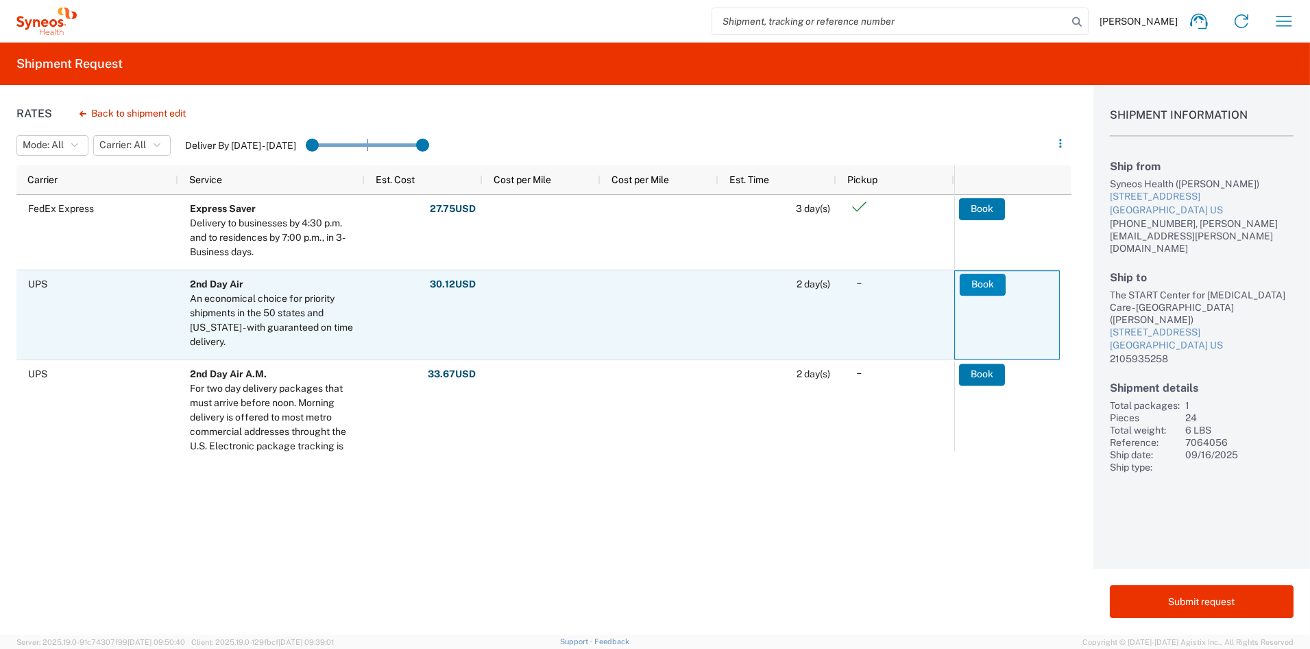
click at [978, 283] on button "Book" at bounding box center [983, 285] width 46 height 22
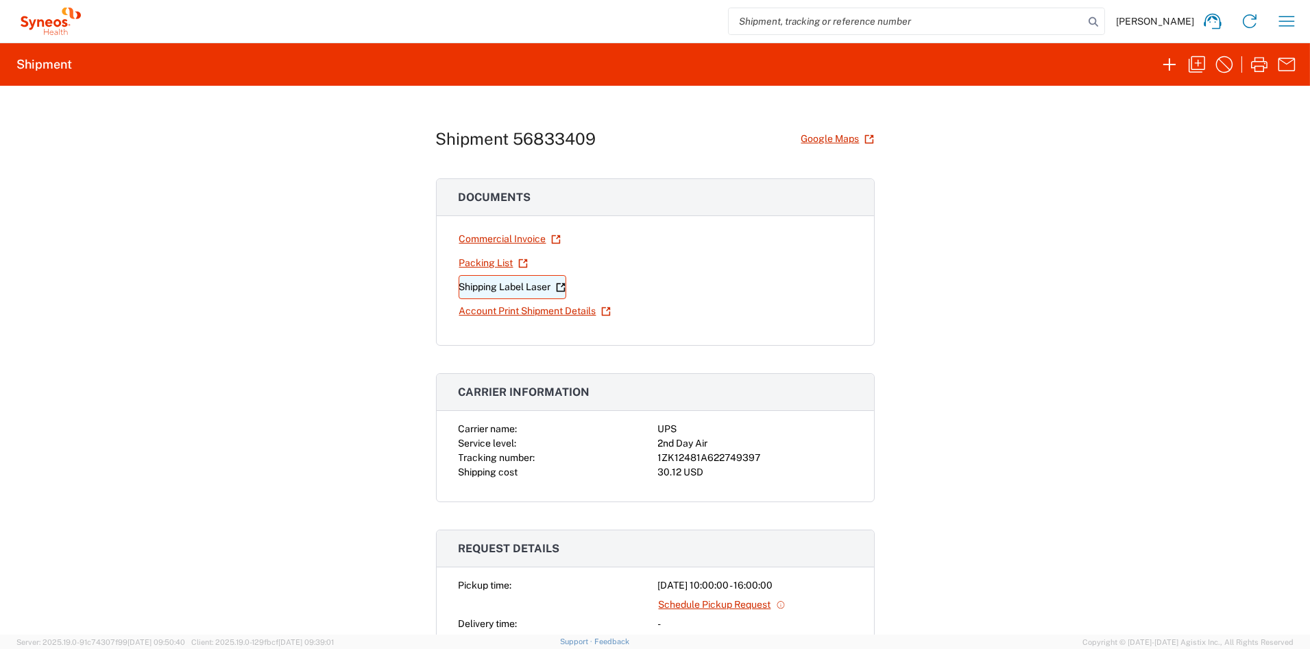
click at [514, 288] on link "Shipping Label Laser" at bounding box center [513, 287] width 108 height 24
